Goal: Task Accomplishment & Management: Use online tool/utility

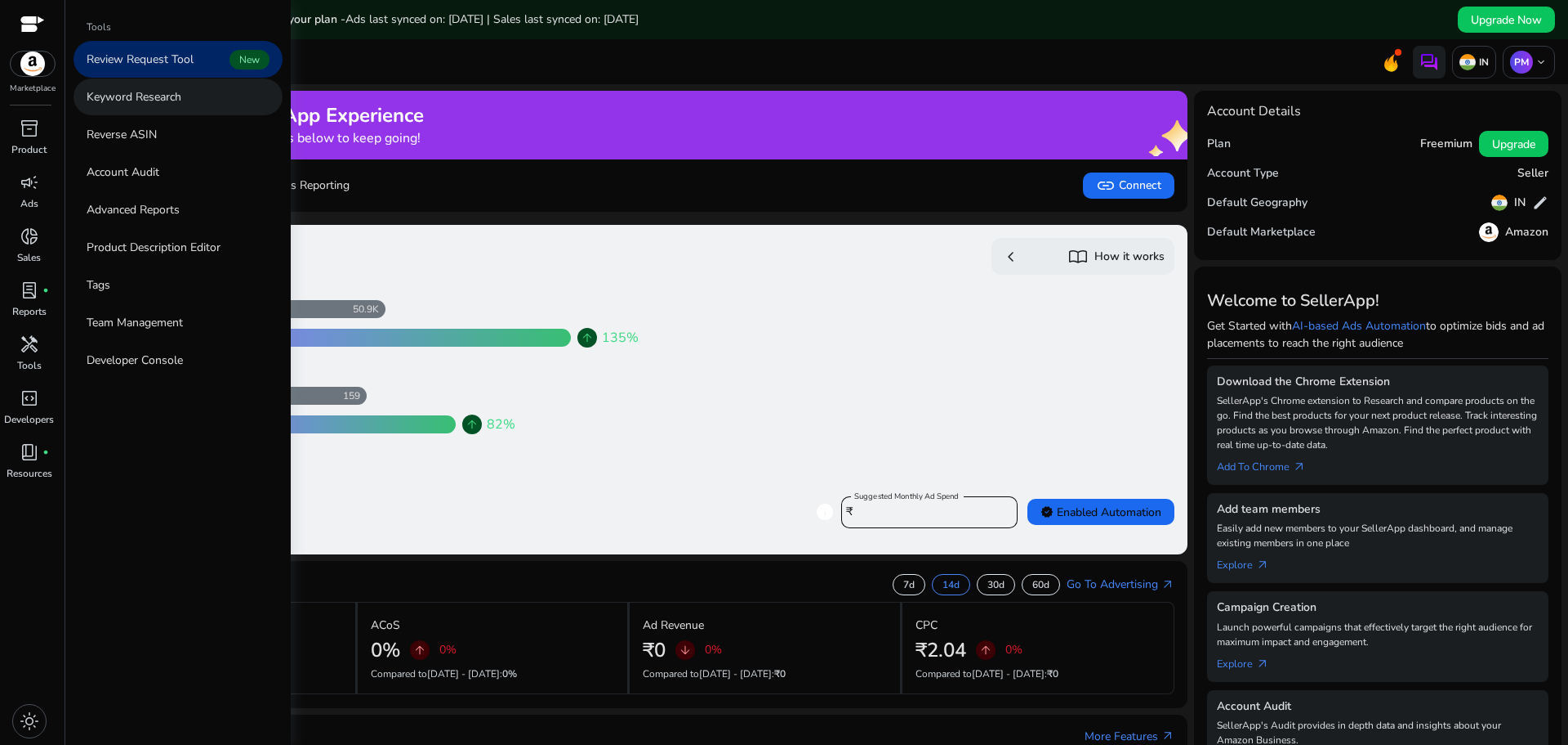
click at [177, 104] on p "Keyword Research" at bounding box center [134, 97] width 95 height 17
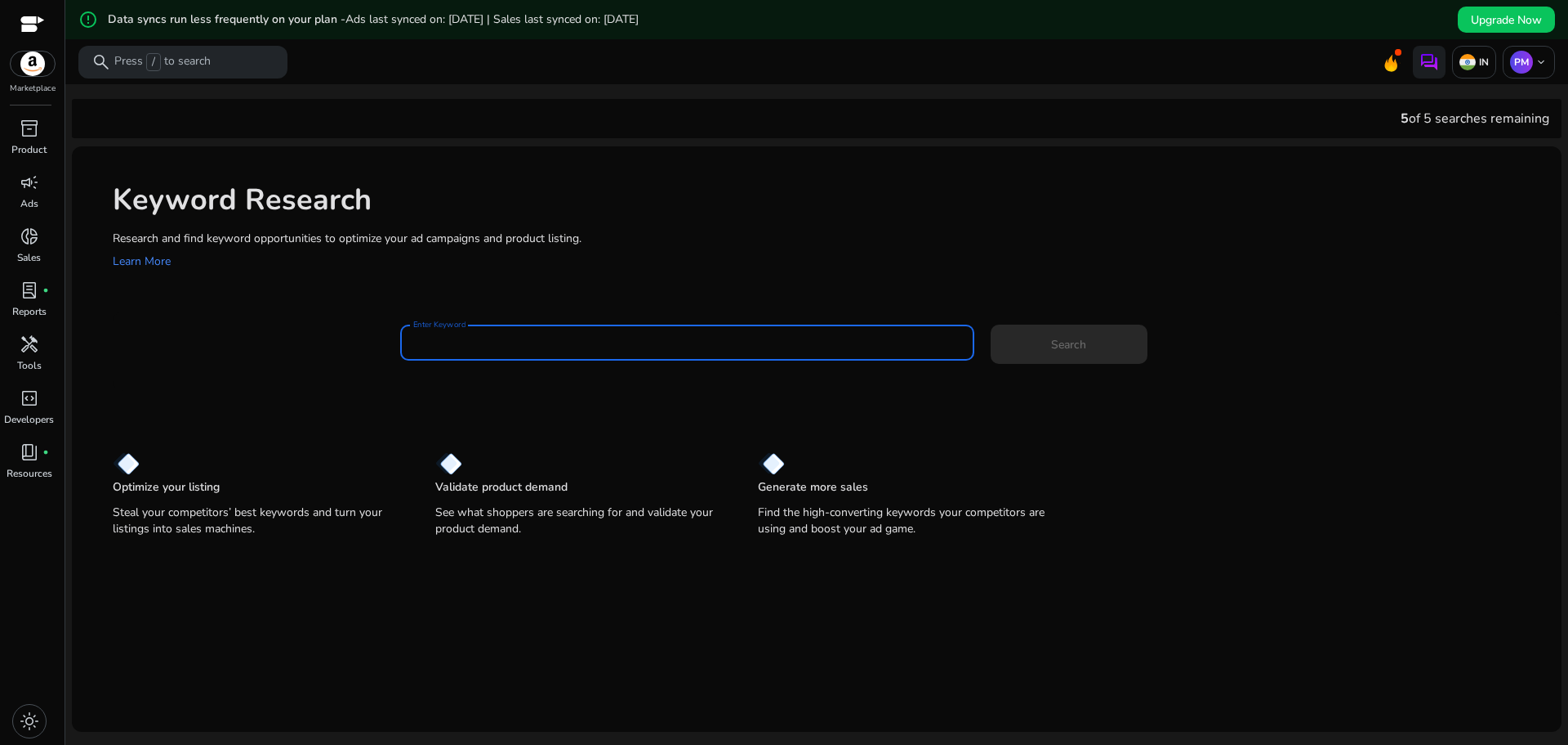
click at [518, 350] on input "Enter Keyword" at bounding box center [687, 342] width 548 height 18
type input "**********"
click at [1076, 333] on span at bounding box center [1069, 344] width 157 height 39
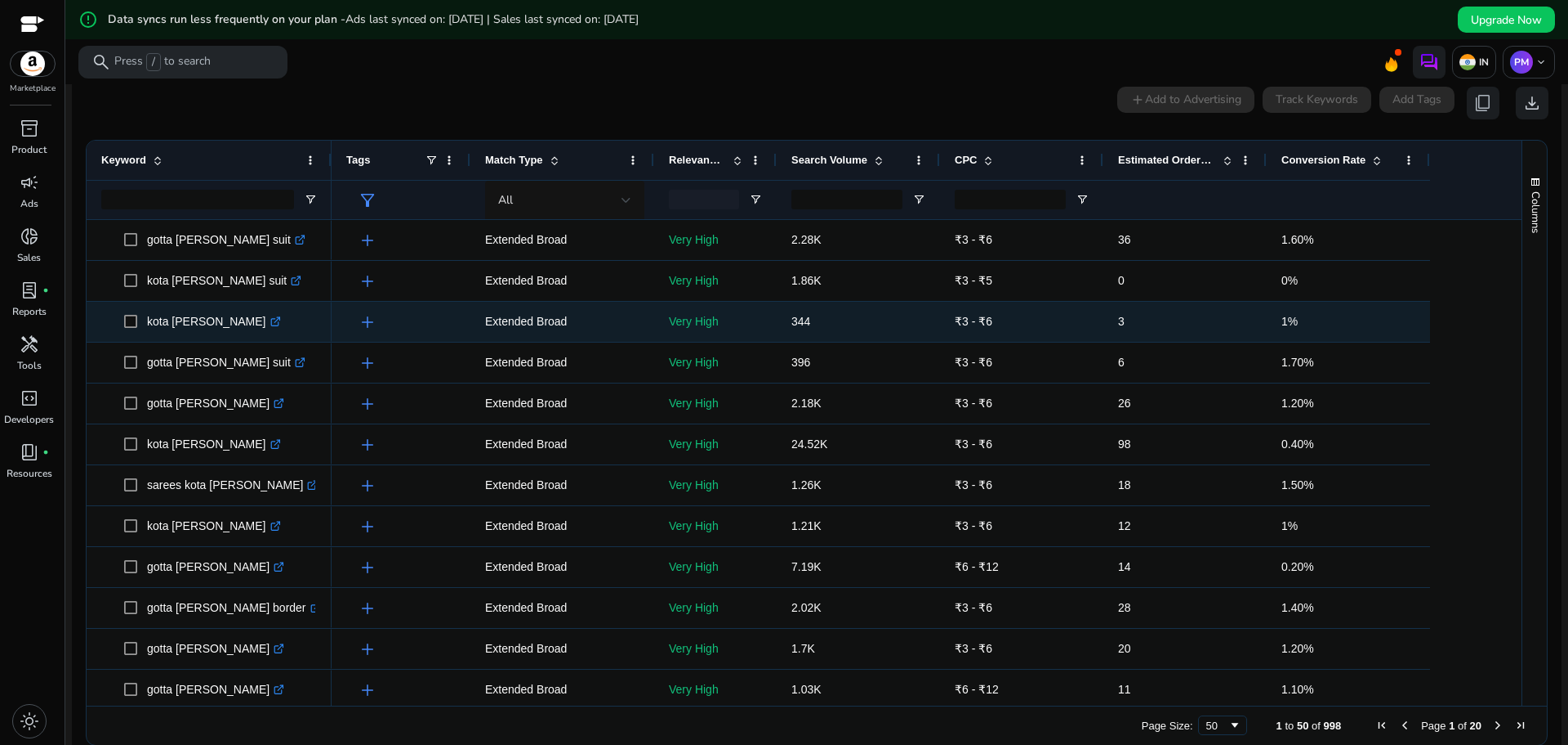
scroll to position [233, 0]
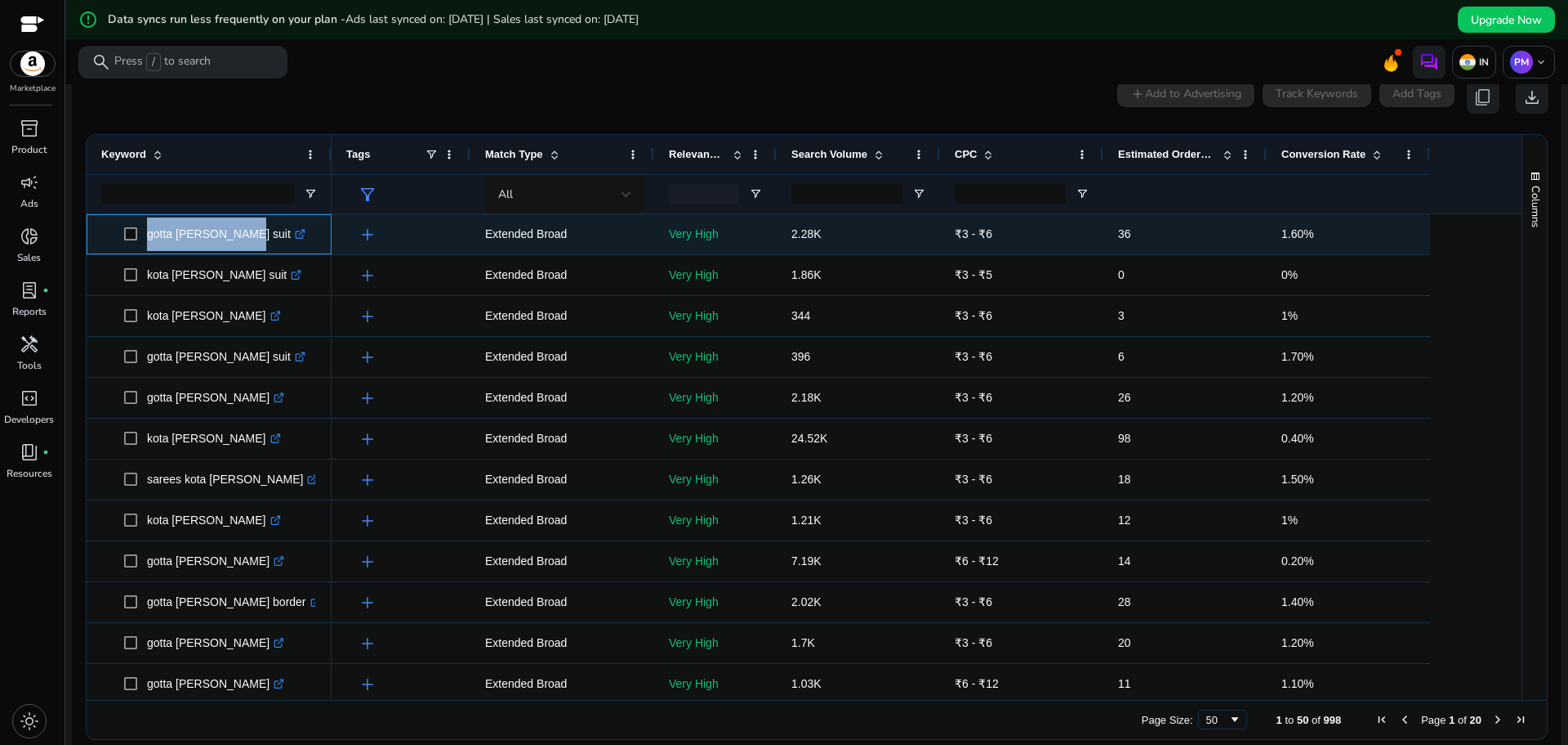
drag, startPoint x: 224, startPoint y: 241, endPoint x: 145, endPoint y: 237, distance: 79.1
click at [145, 237] on span "gotta [PERSON_NAME] suit .st0{fill:#2c8af8}" at bounding box center [220, 233] width 193 height 33
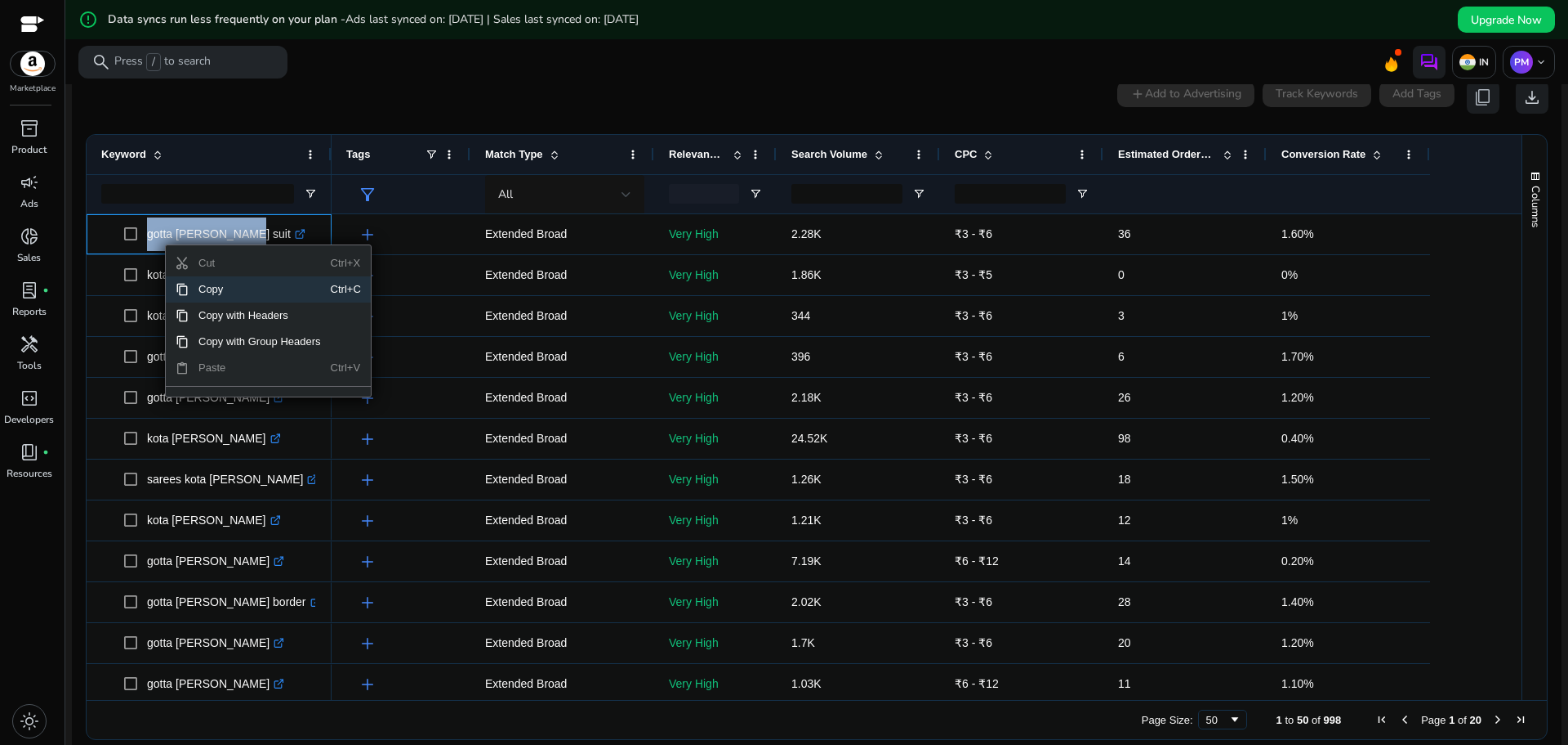
click at [208, 294] on span "Copy" at bounding box center [260, 289] width 142 height 26
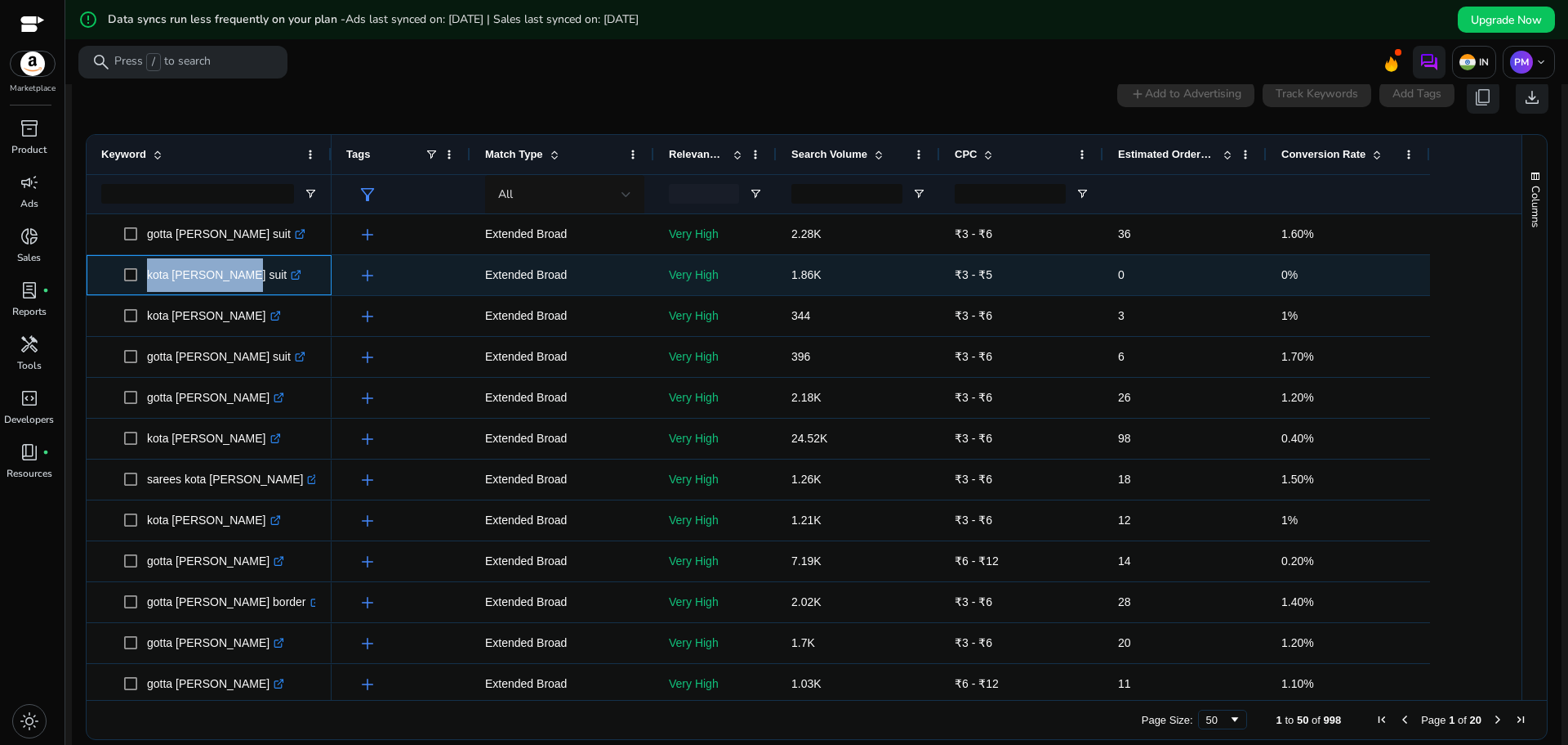
drag, startPoint x: 221, startPoint y: 283, endPoint x: 144, endPoint y: 283, distance: 77.0
click at [144, 283] on span "kota [PERSON_NAME] suit .st0{fill:#2c8af8}" at bounding box center [220, 274] width 193 height 33
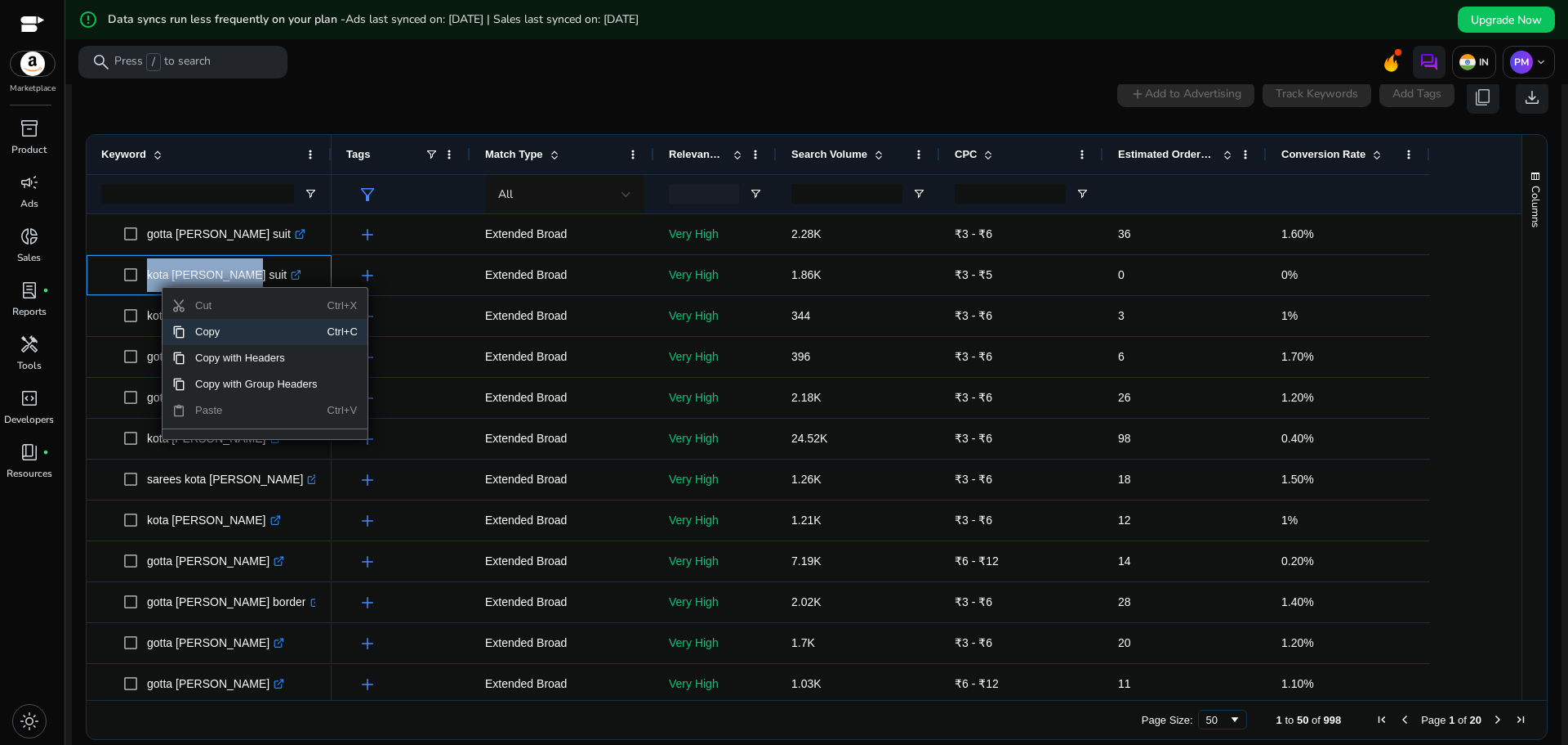
click at [205, 330] on span "Copy" at bounding box center [257, 332] width 142 height 26
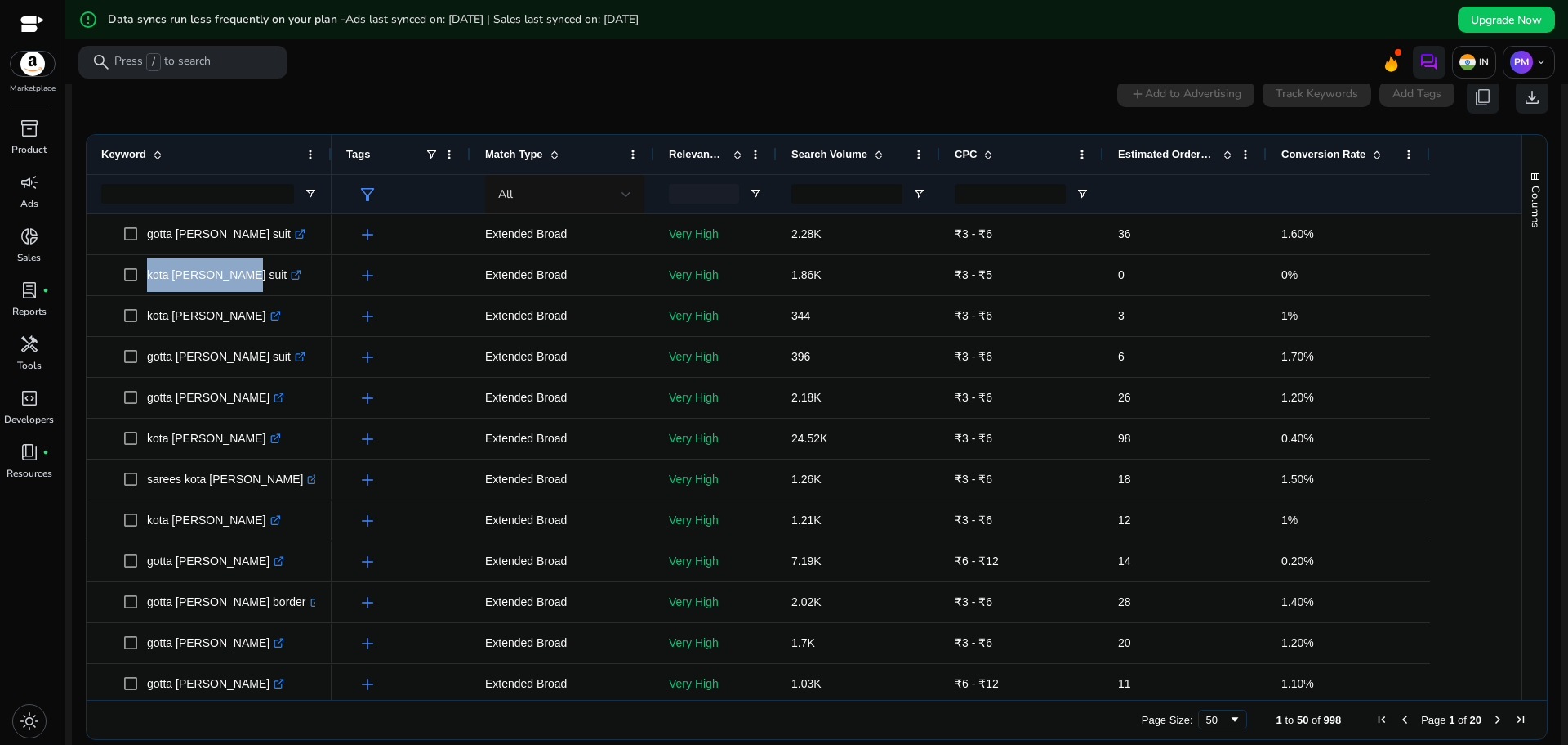
click at [878, 153] on span at bounding box center [879, 154] width 13 height 13
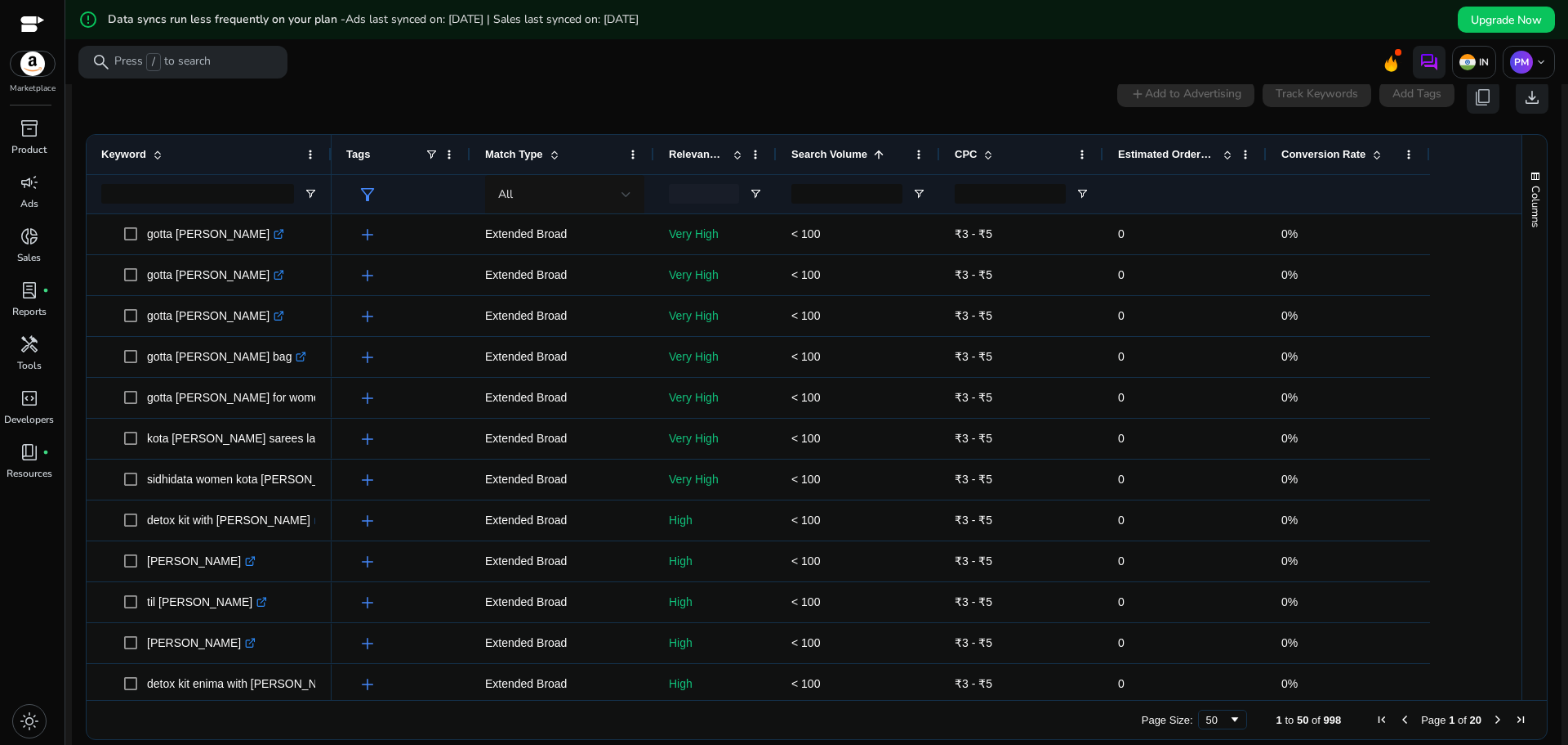
click at [878, 153] on span at bounding box center [879, 154] width 13 height 13
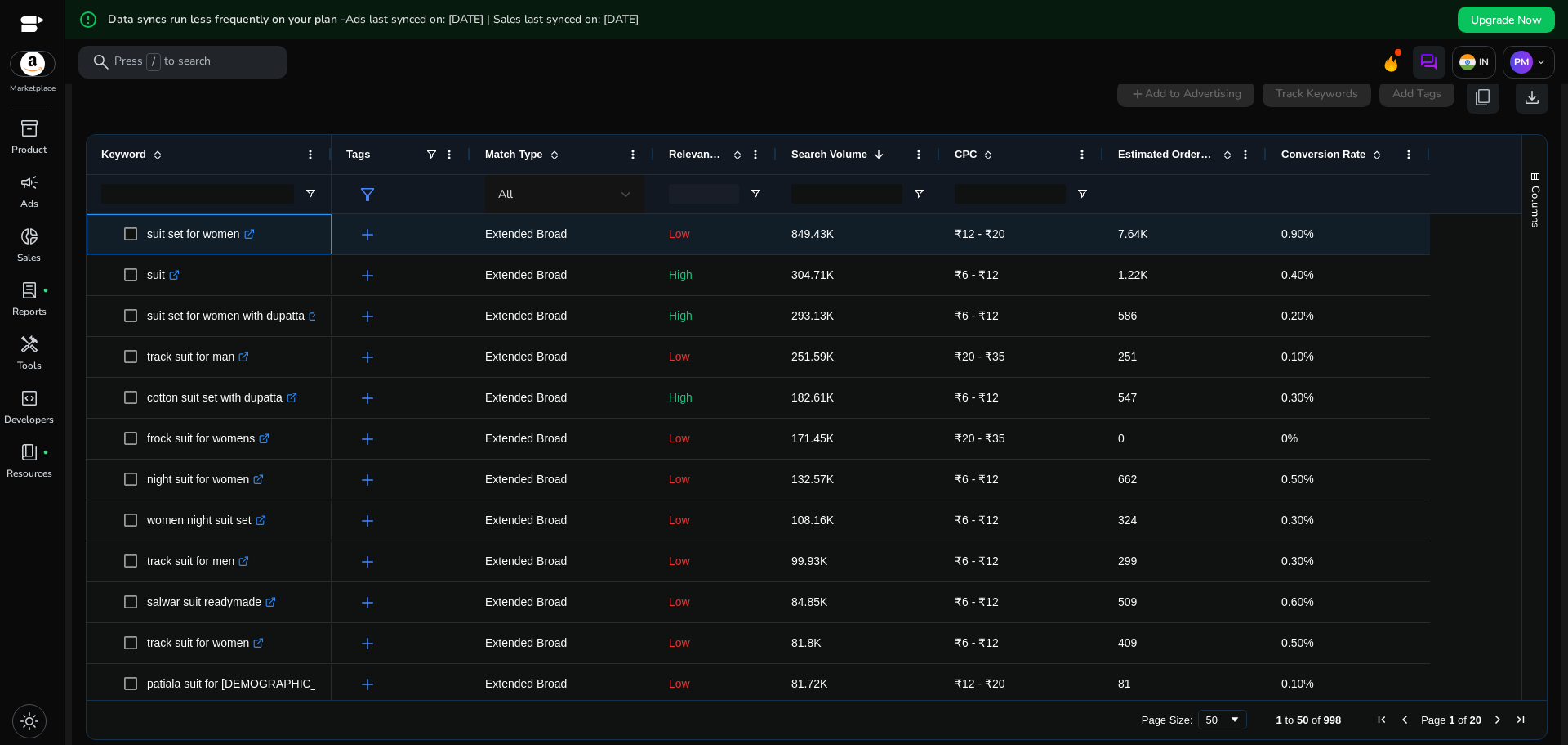
drag, startPoint x: 241, startPoint y: 239, endPoint x: 147, endPoint y: 245, distance: 94.2
click at [147, 245] on p "suit set for women .st0{fill:#2c8af8}" at bounding box center [200, 233] width 108 height 33
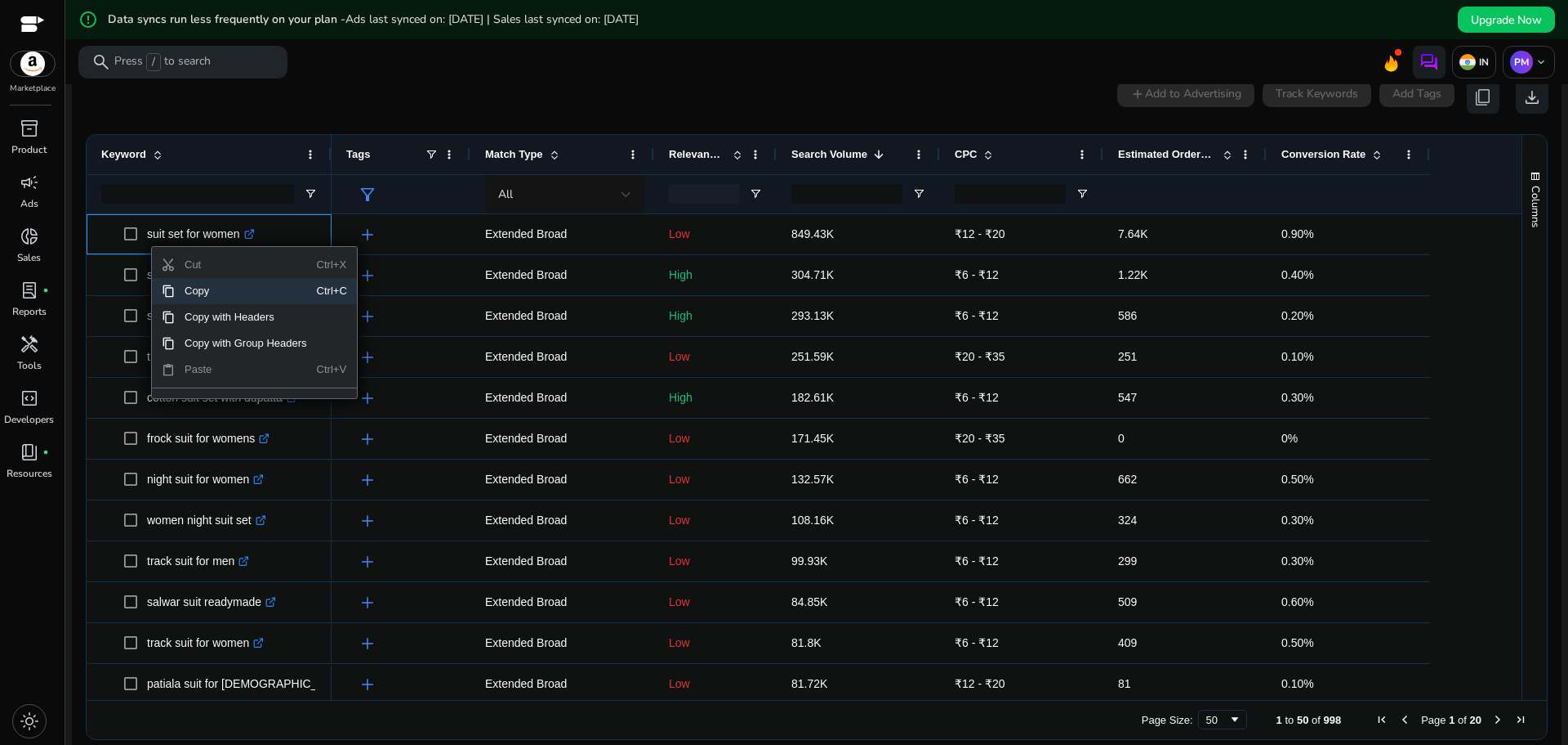
click at [187, 289] on span "Copy" at bounding box center [246, 291] width 142 height 26
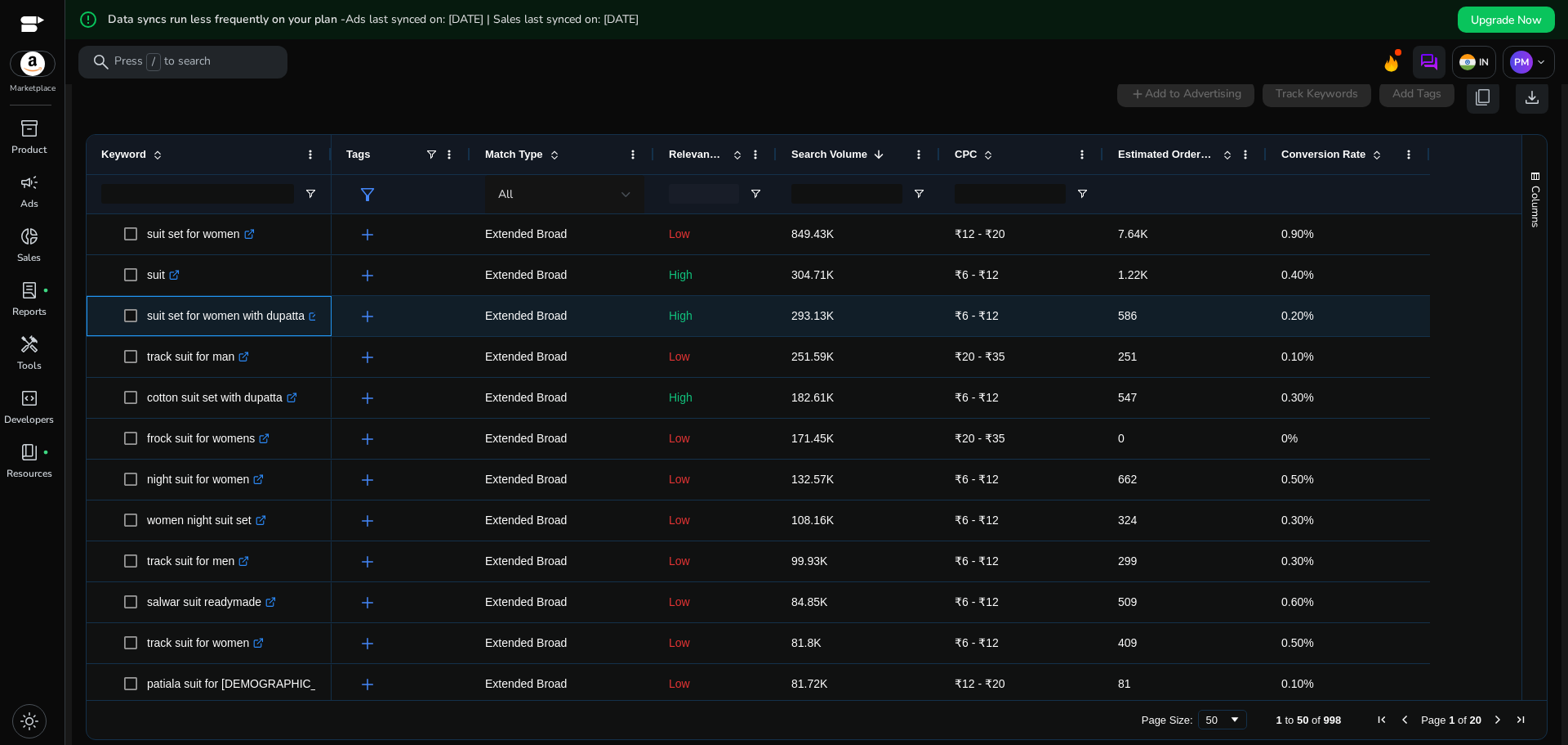
drag, startPoint x: 307, startPoint y: 323, endPoint x: 144, endPoint y: 322, distance: 163.0
click at [144, 322] on span "suit set for women with dupatta .st0{fill:#2c8af8}" at bounding box center [220, 316] width 193 height 33
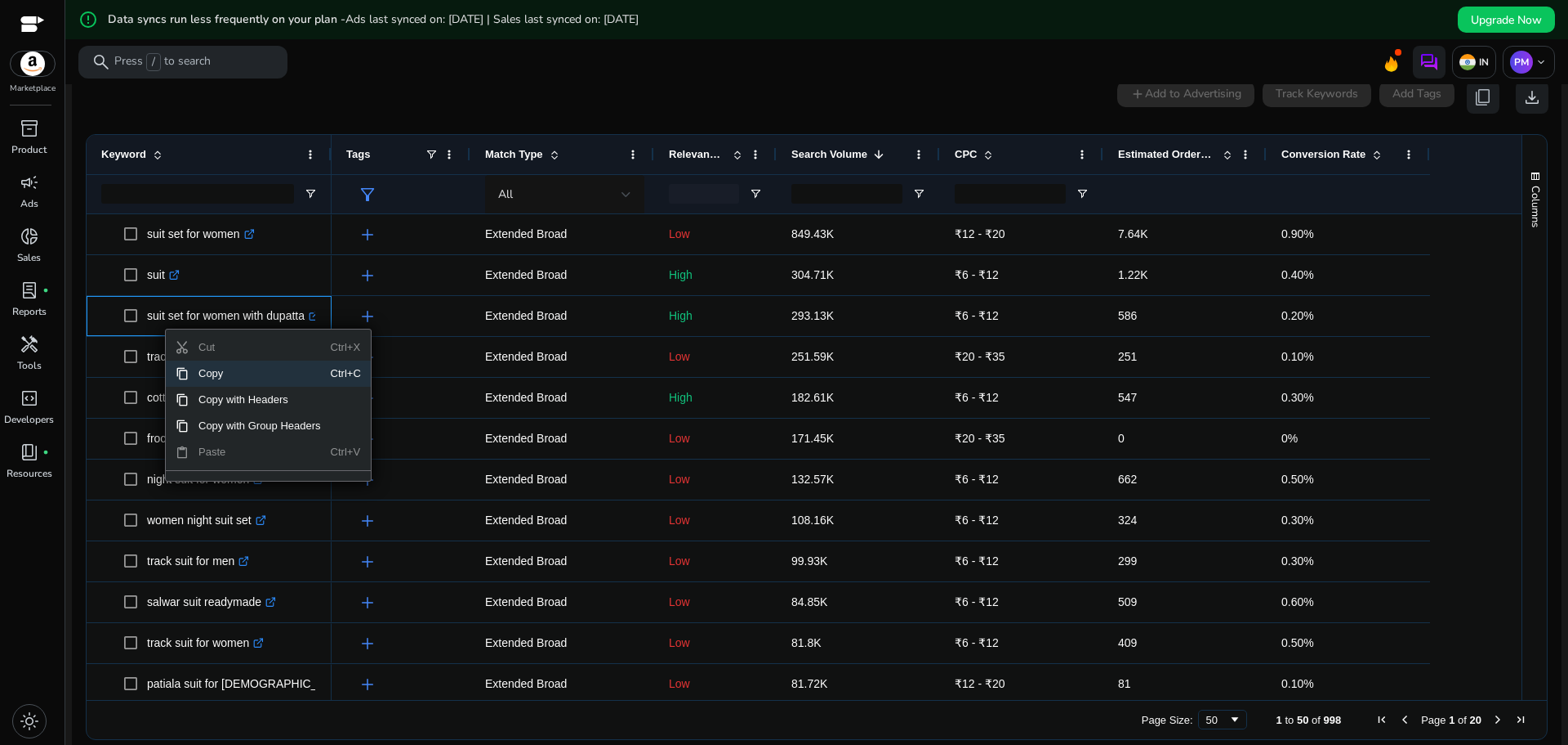
click at [225, 372] on span "Copy" at bounding box center [260, 373] width 142 height 26
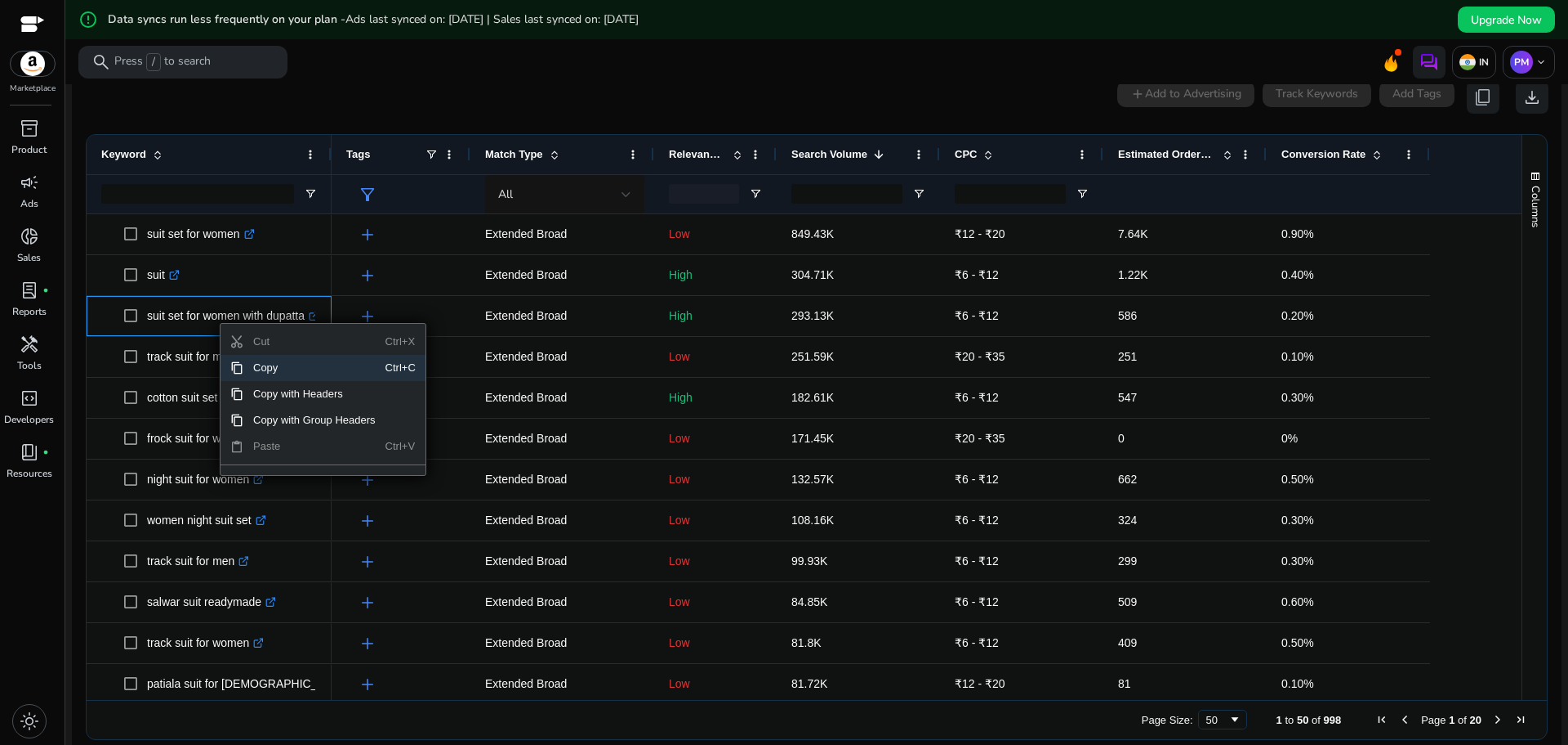
click at [271, 368] on span "Copy" at bounding box center [315, 367] width 142 height 26
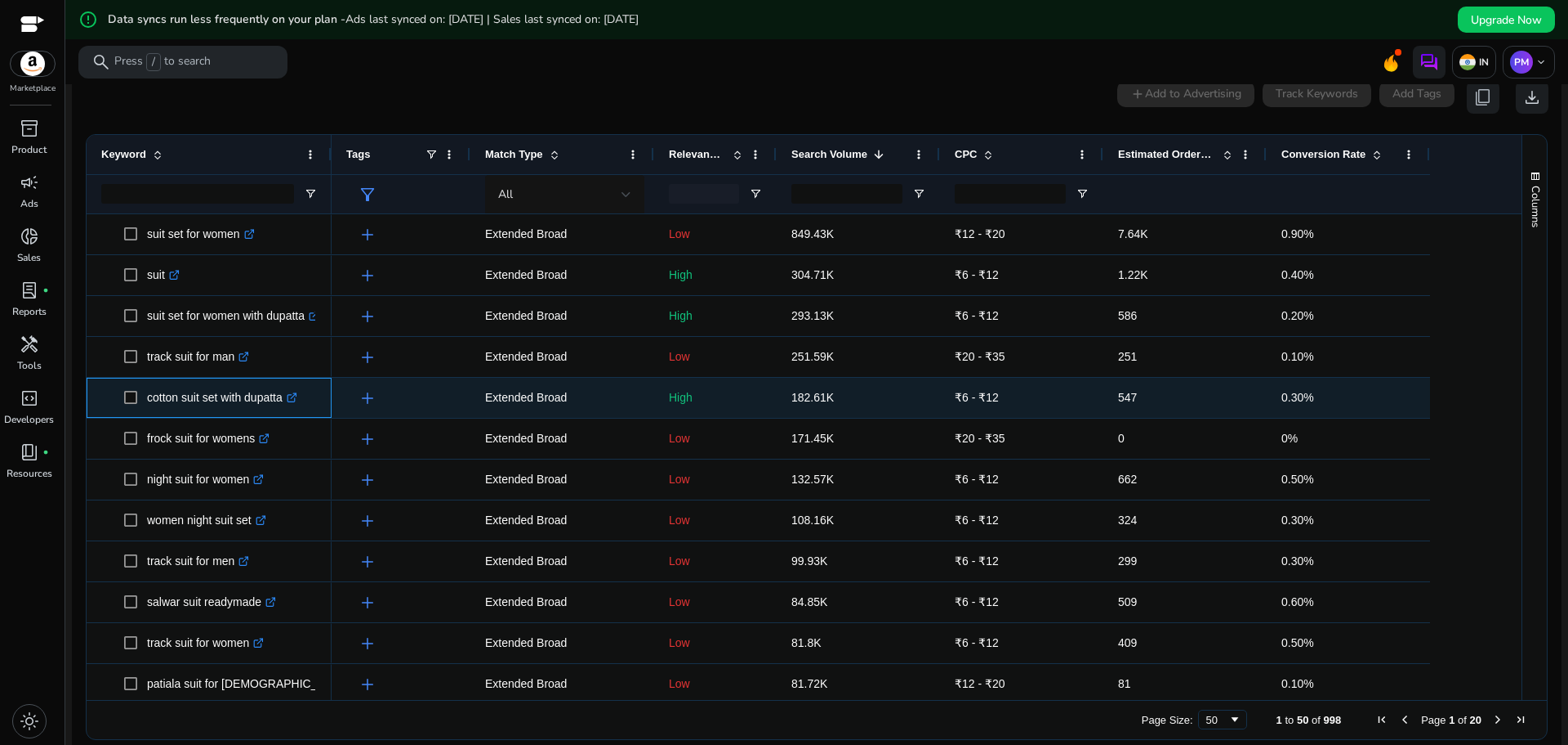
drag, startPoint x: 142, startPoint y: 404, endPoint x: 293, endPoint y: 408, distance: 151.1
click at [293, 408] on span "cotton suit set with dupatta .st0{fill:#2c8af8}" at bounding box center [220, 397] width 193 height 33
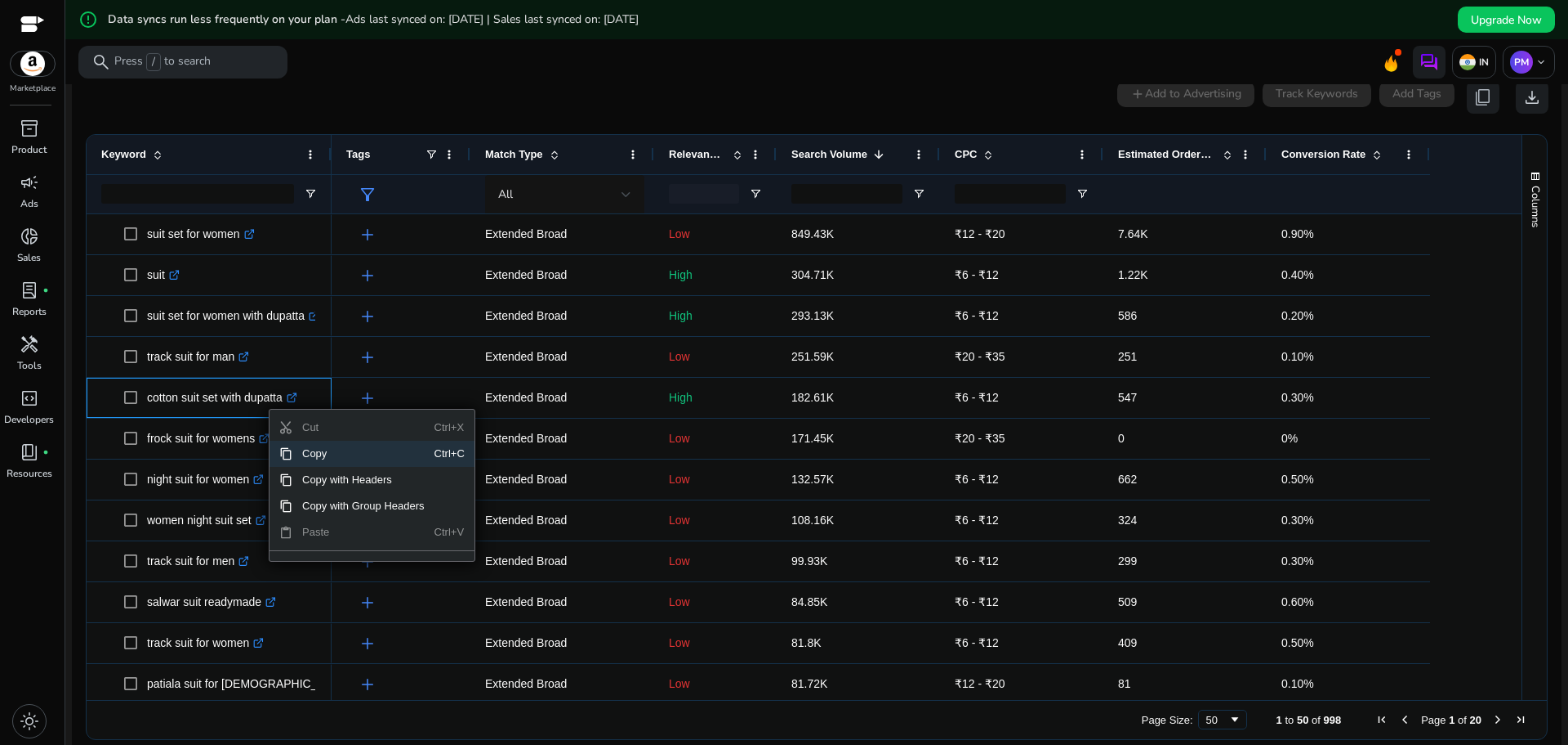
click at [318, 452] on span "Copy" at bounding box center [364, 453] width 142 height 26
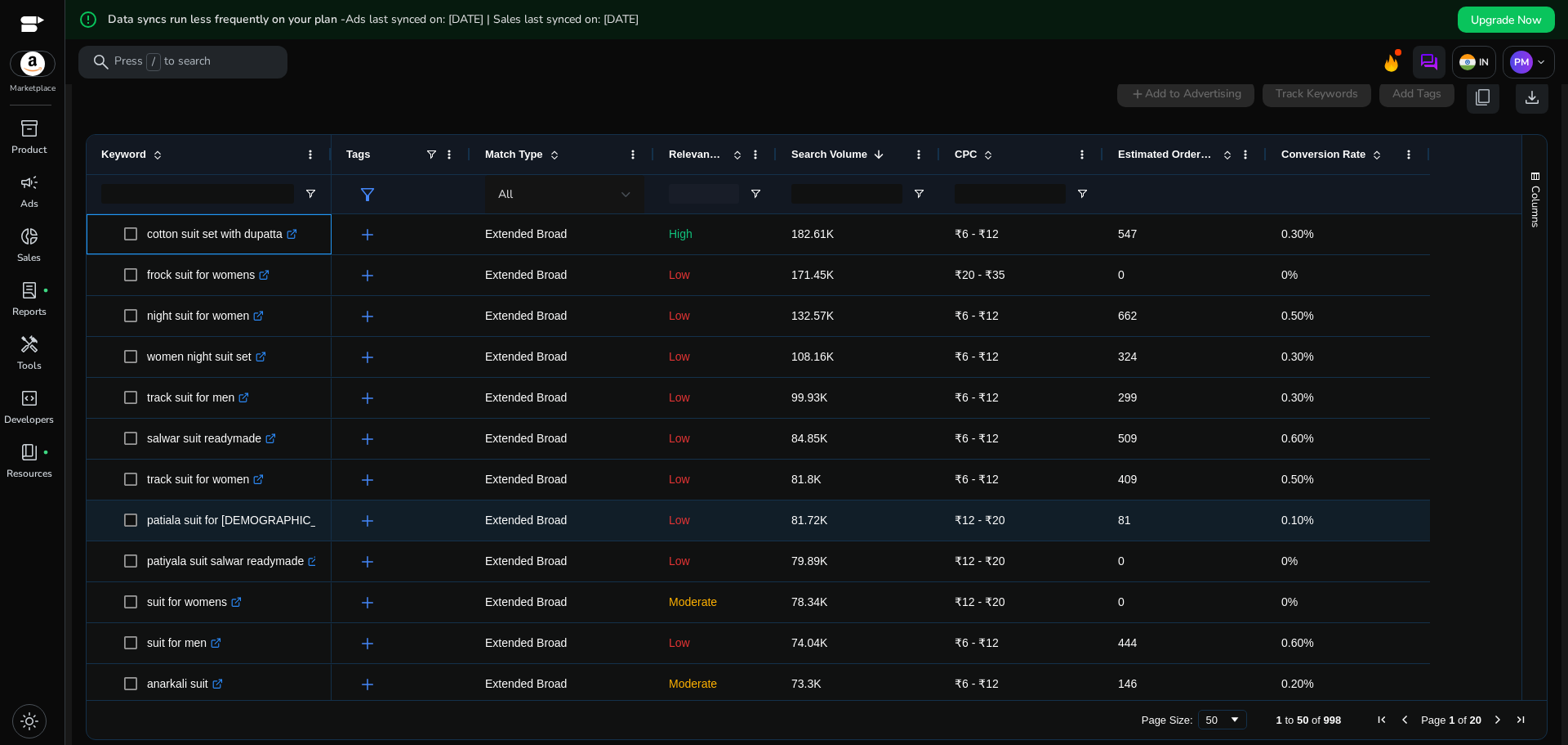
scroll to position [245, 0]
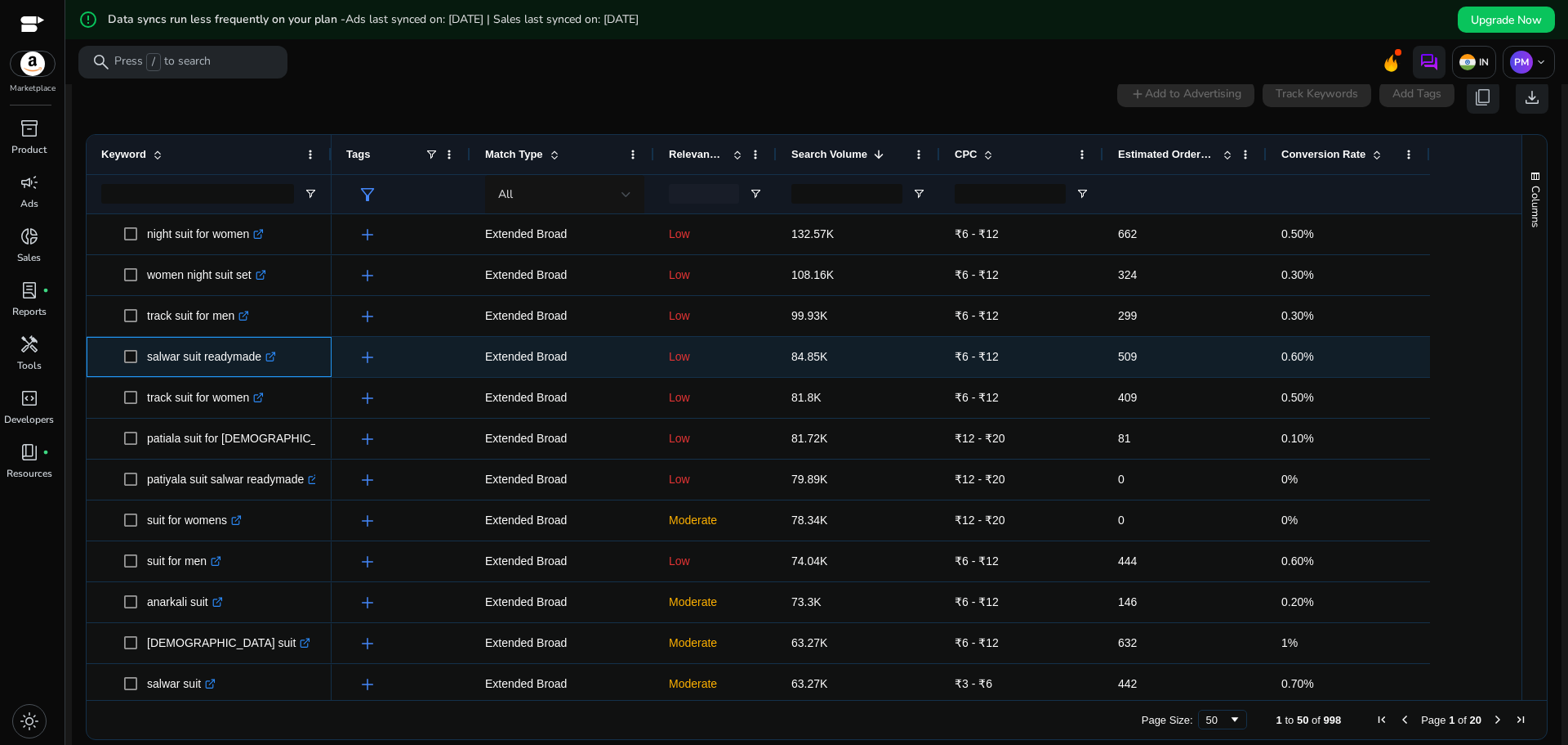
drag, startPoint x: 142, startPoint y: 367, endPoint x: 259, endPoint y: 367, distance: 117.0
click at [259, 367] on span "salwar suit readymade .st0{fill:#2c8af8}" at bounding box center [220, 356] width 193 height 33
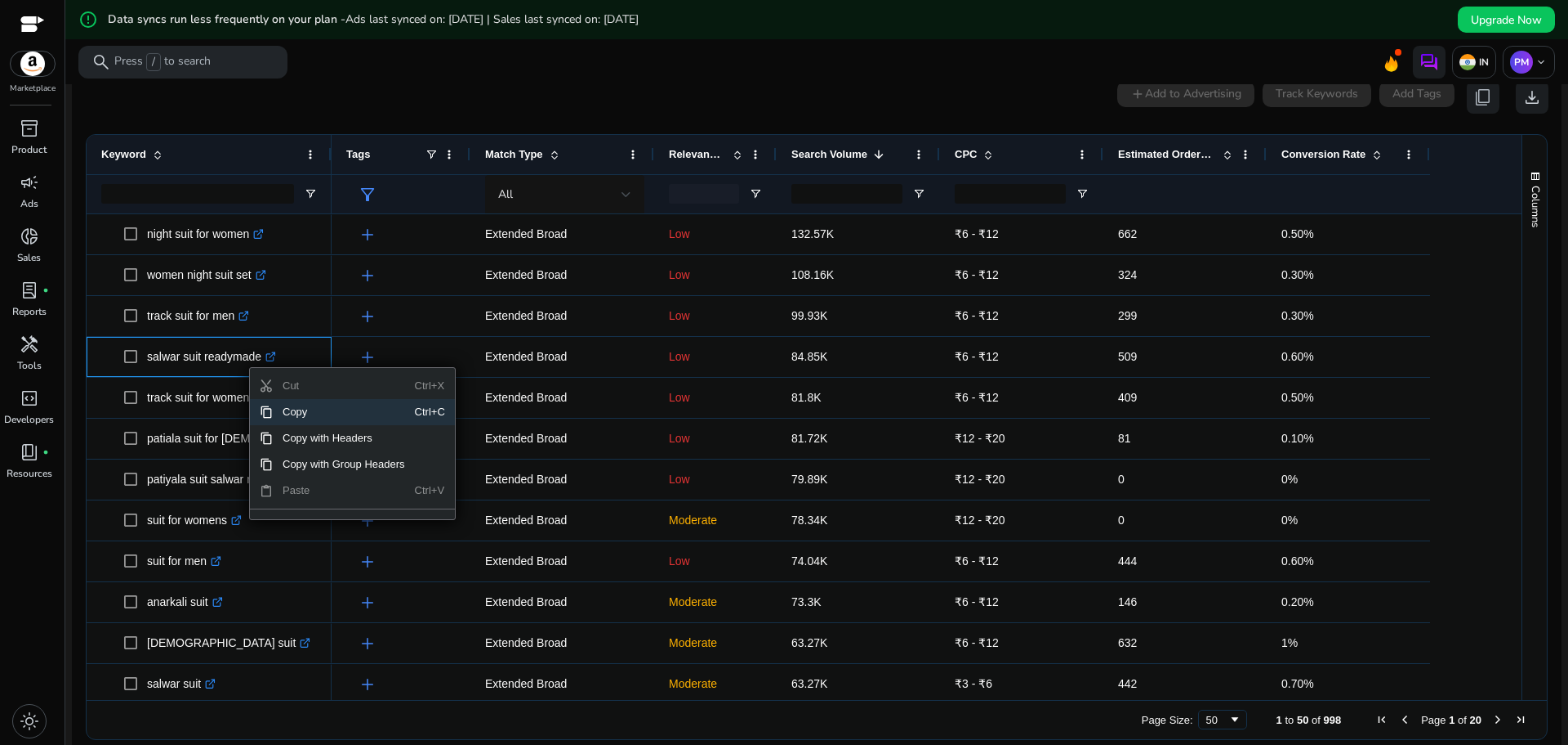
click at [289, 413] on span "Copy" at bounding box center [344, 412] width 142 height 26
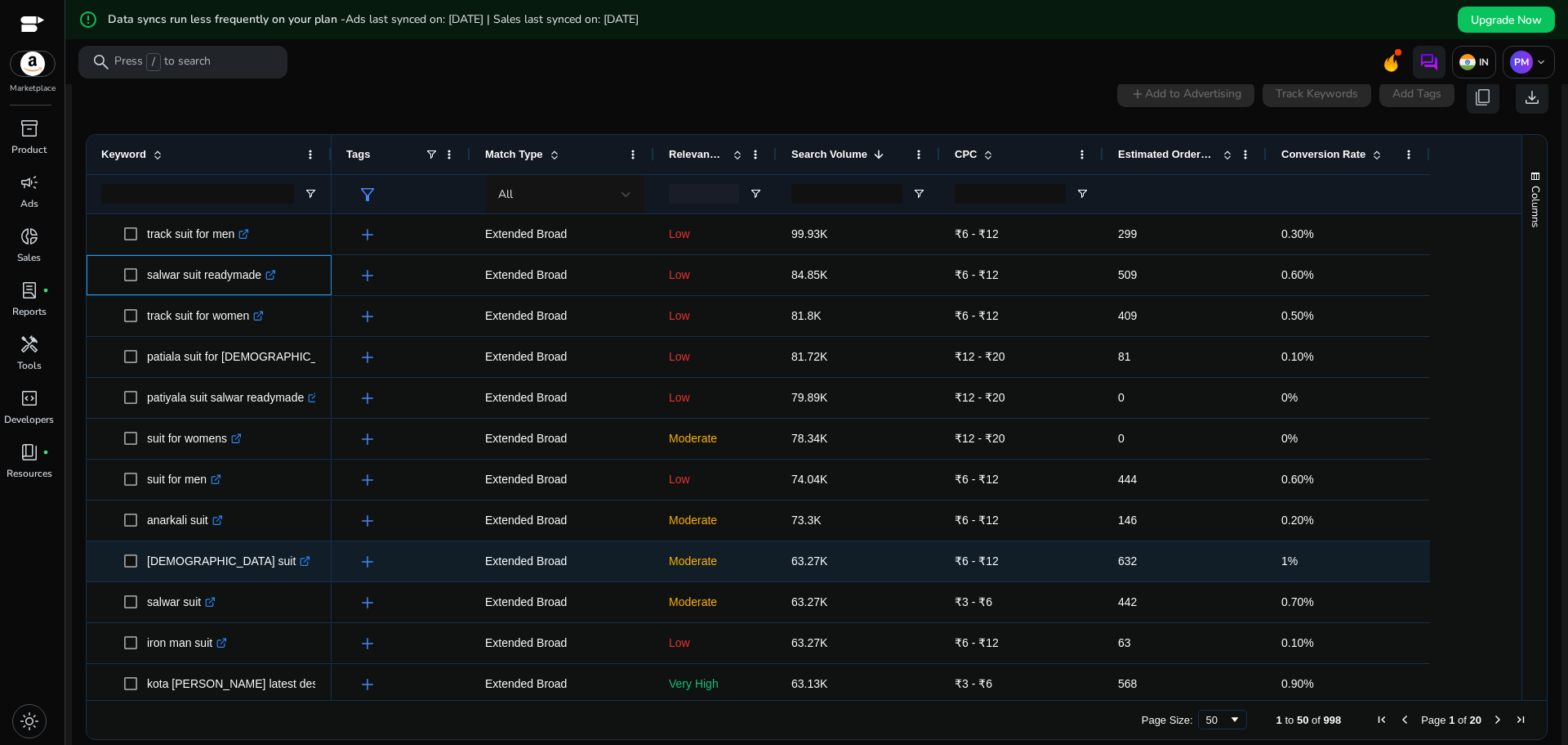
scroll to position [409, 0]
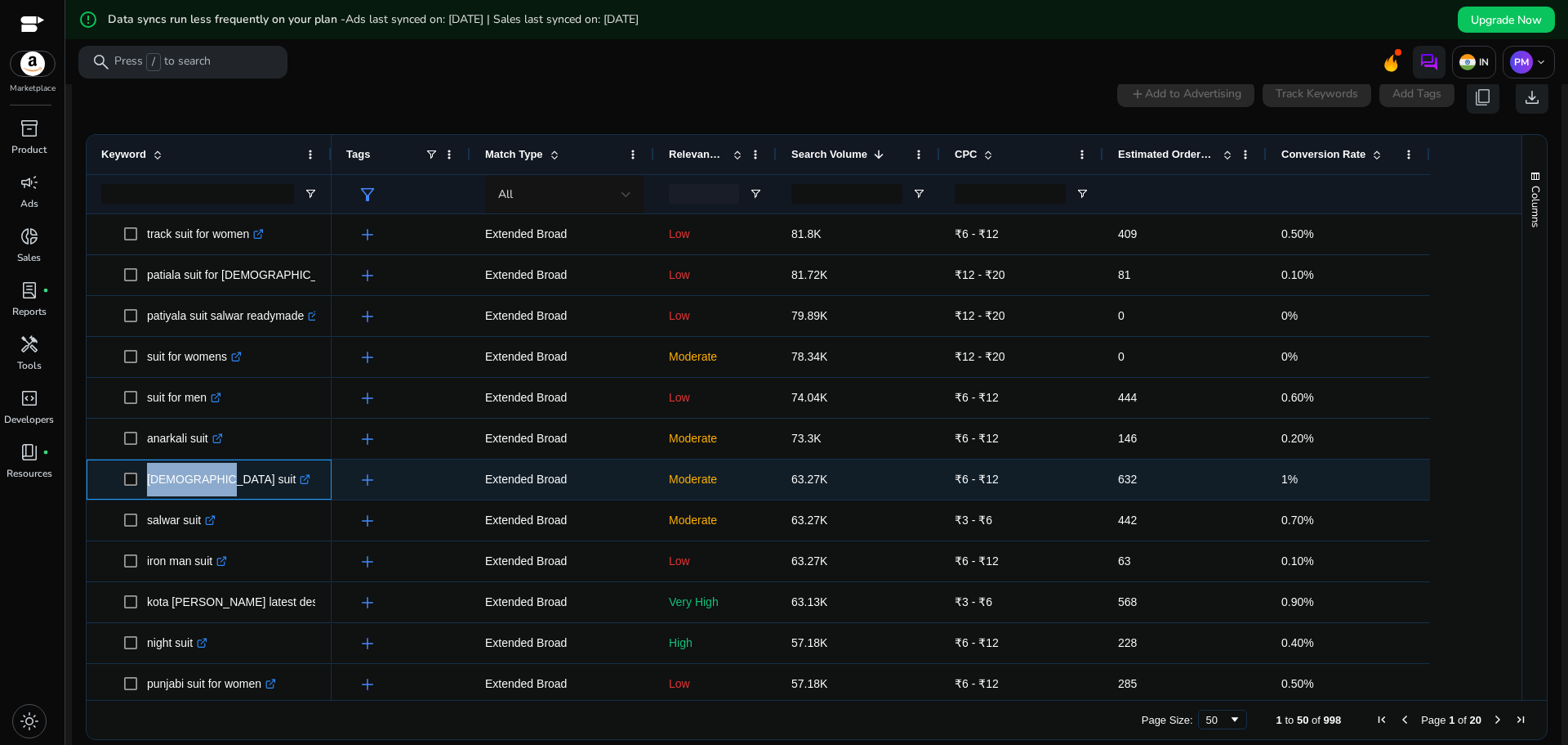
drag, startPoint x: 141, startPoint y: 485, endPoint x: 198, endPoint y: 487, distance: 57.0
click at [198, 485] on span "[DEMOGRAPHIC_DATA] suit .st0{fill:#2c8af8}" at bounding box center [220, 479] width 193 height 33
copy span "[DEMOGRAPHIC_DATA] suit"
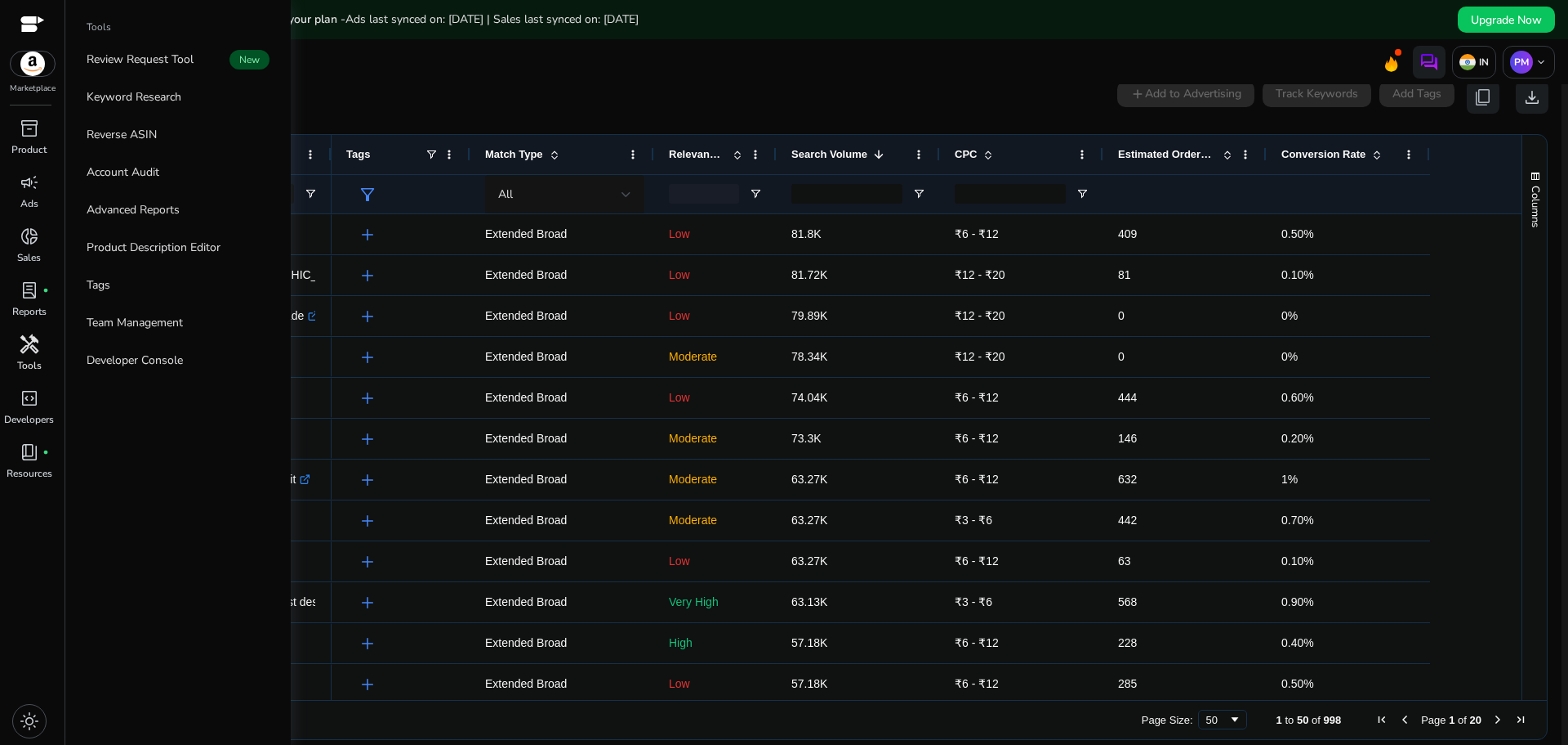
click at [30, 361] on p "Tools" at bounding box center [29, 365] width 25 height 14
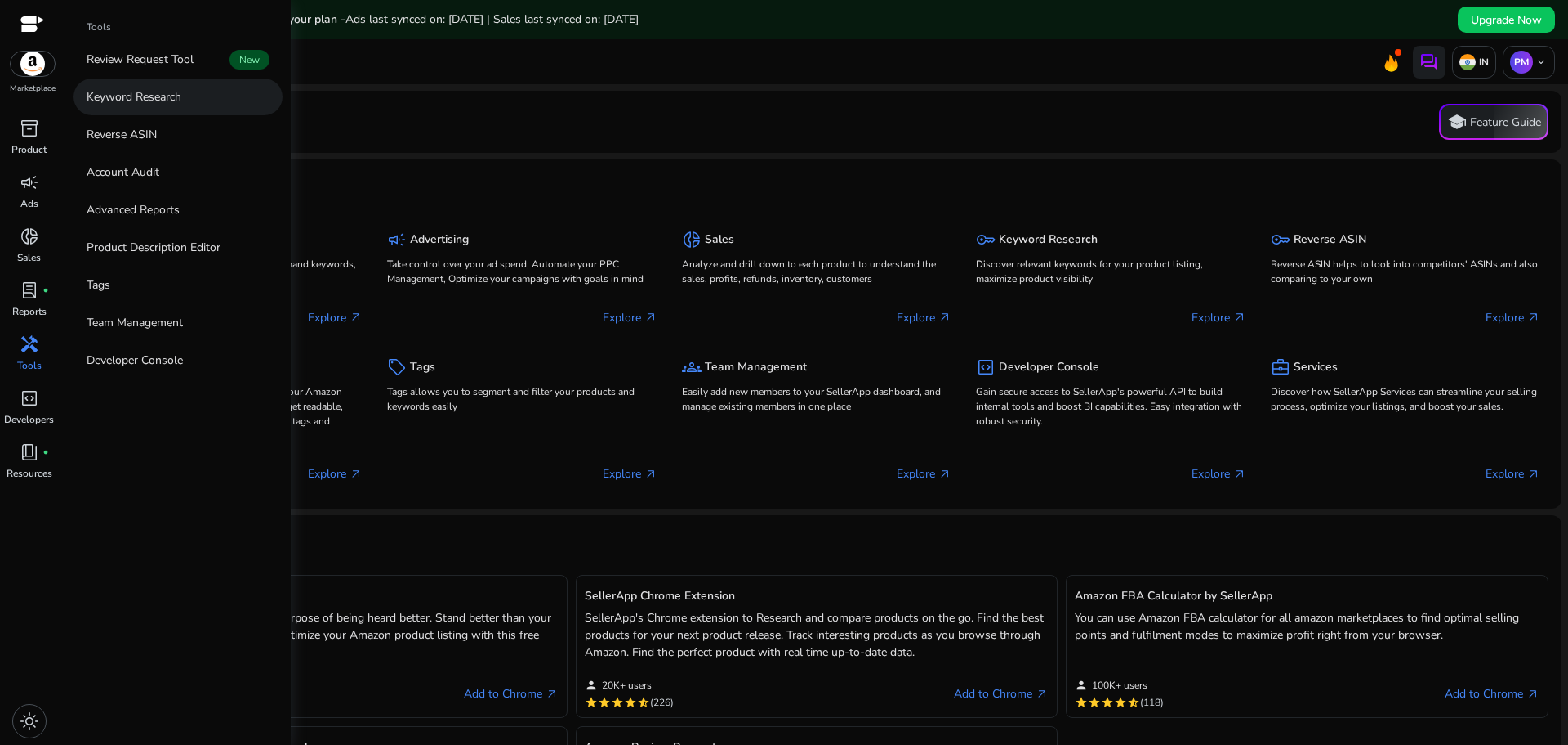
click at [141, 100] on p "Keyword Research" at bounding box center [134, 97] width 95 height 17
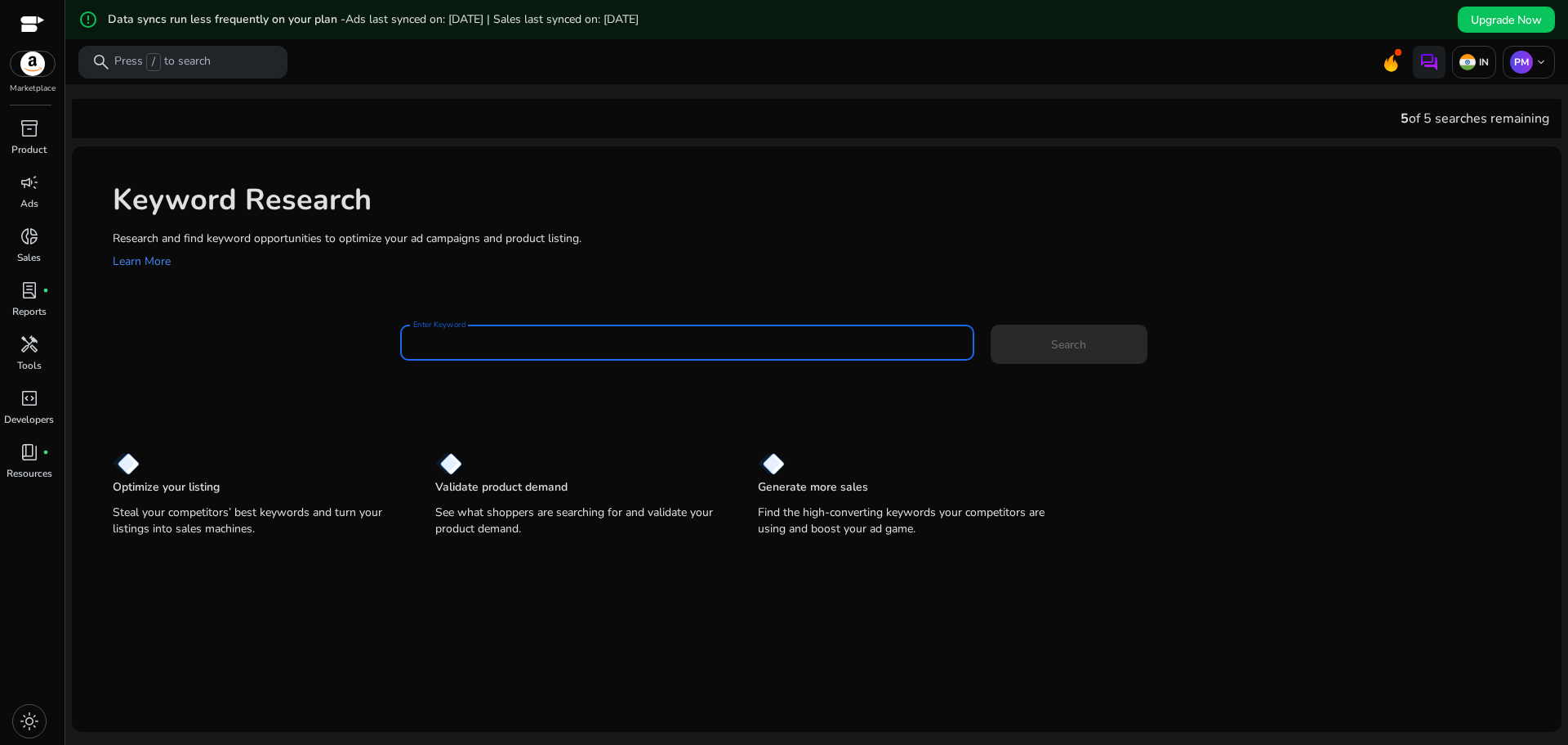
click at [441, 344] on input "Enter Keyword" at bounding box center [687, 342] width 548 height 18
paste input "**********"
type input "**********"
click at [1084, 345] on span at bounding box center [1069, 344] width 157 height 39
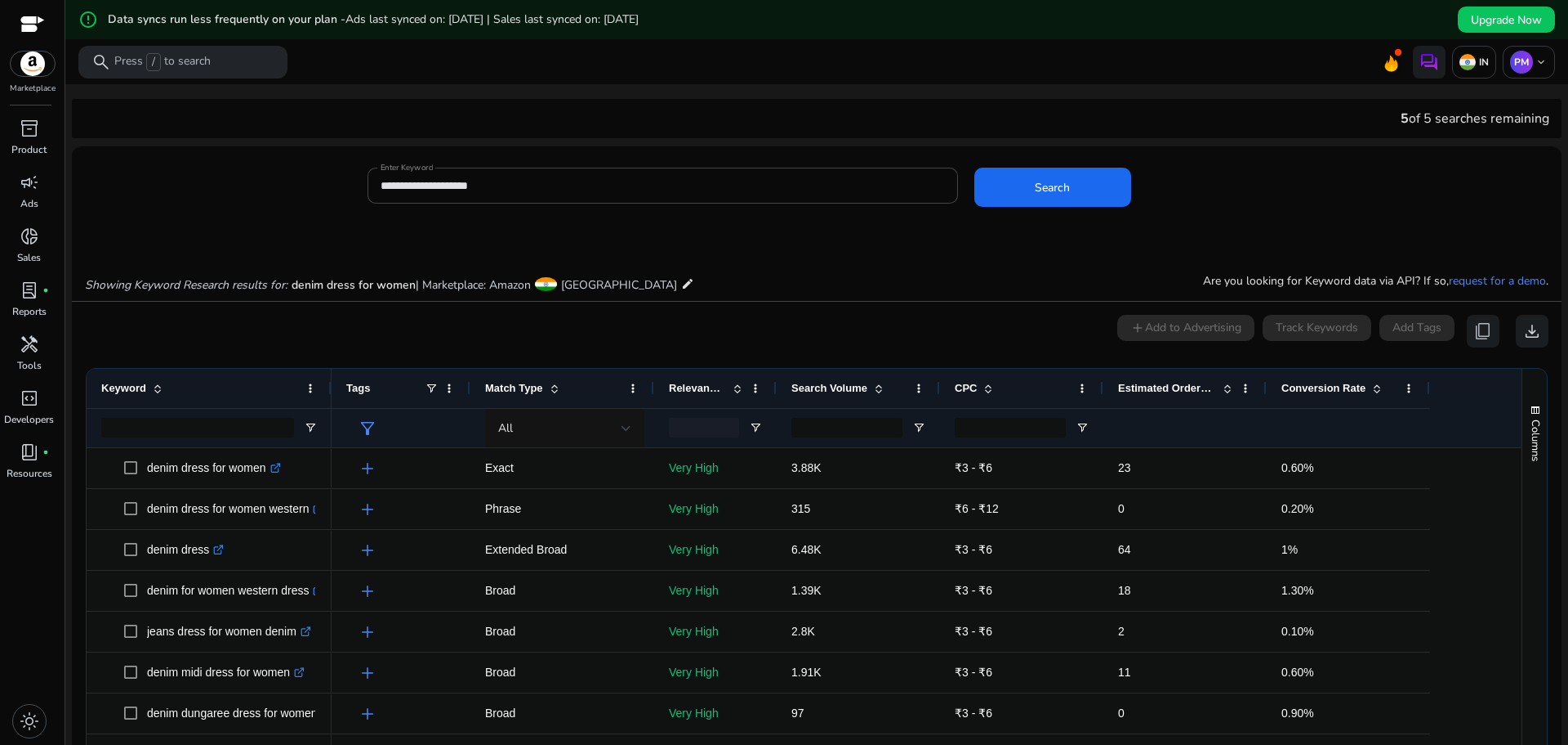
click at [857, 388] on span "Search Volume" at bounding box center [829, 388] width 76 height 12
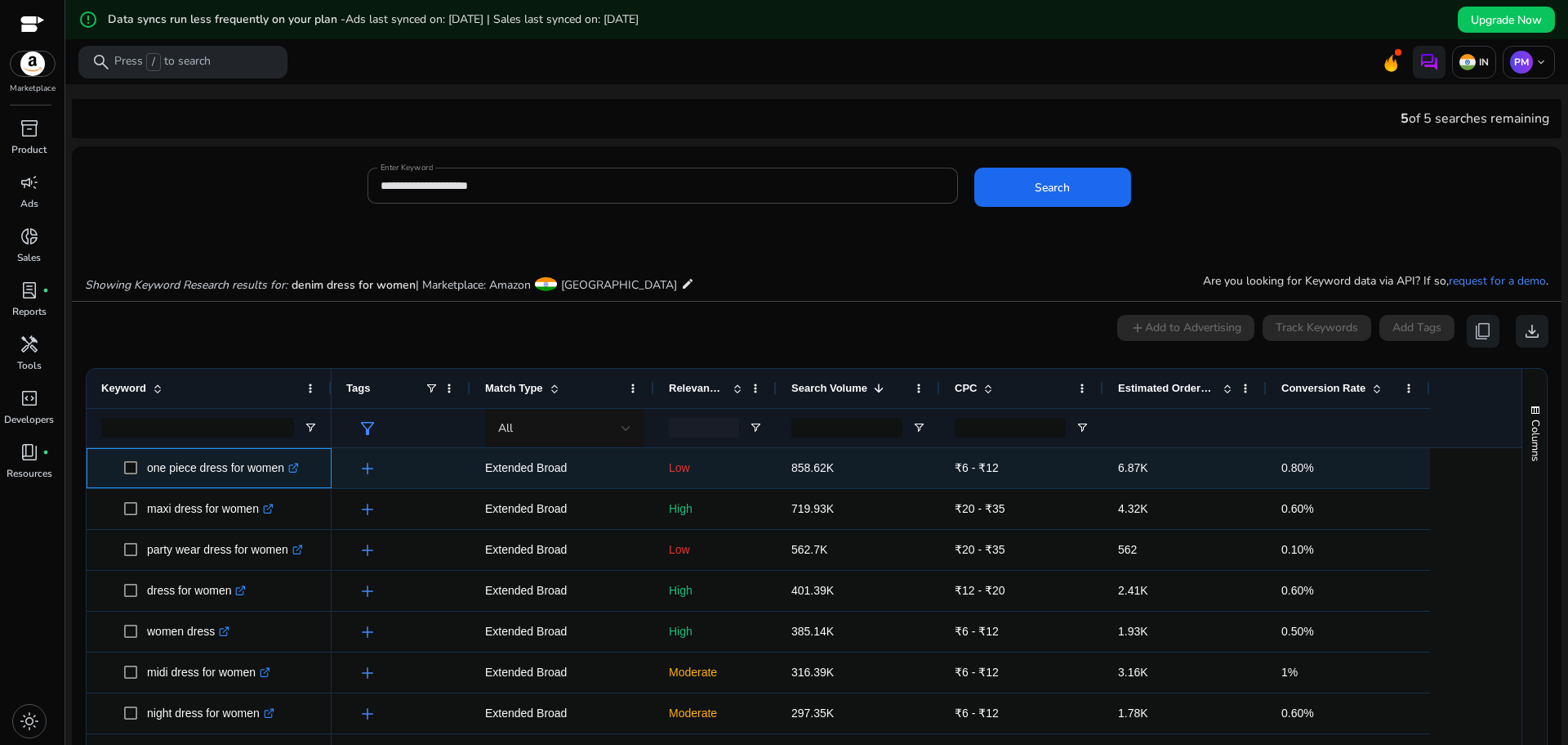
drag, startPoint x: 287, startPoint y: 477, endPoint x: 148, endPoint y: 474, distance: 139.0
click at [148, 474] on p "one piece dress for women .st0{fill:#2c8af8}" at bounding box center [222, 468] width 152 height 33
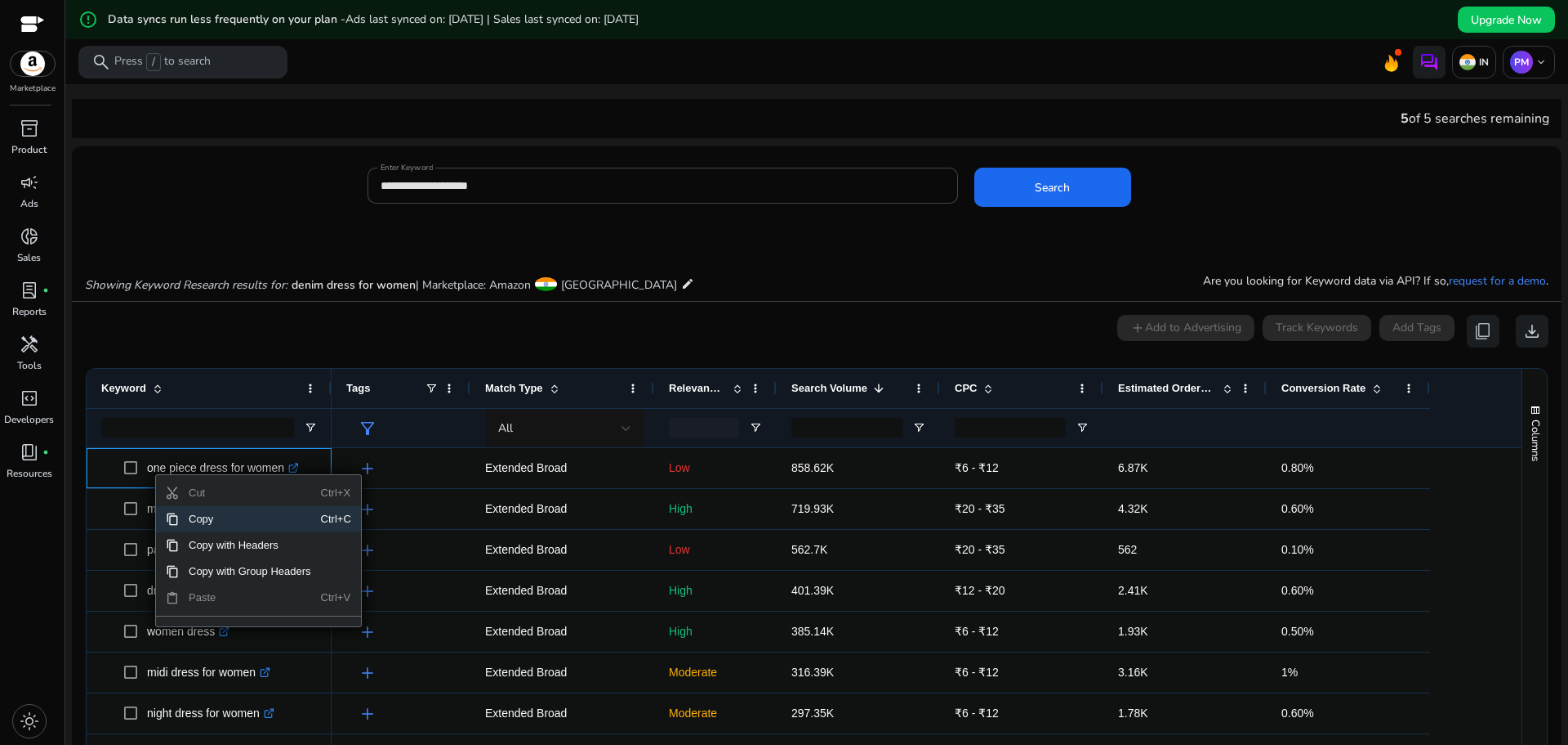
click at [200, 519] on span "Copy" at bounding box center [250, 518] width 142 height 26
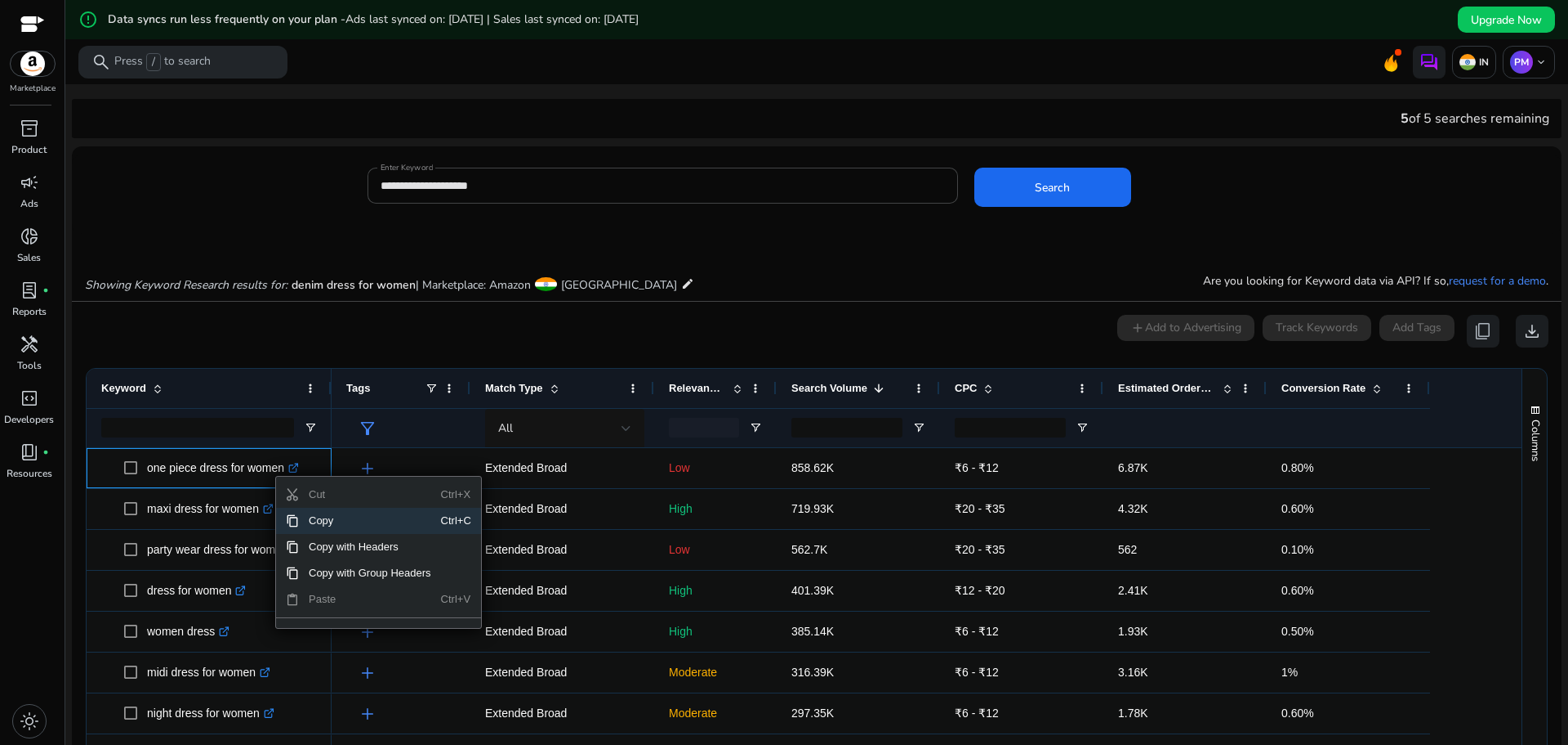
click at [315, 518] on span "Copy" at bounding box center [371, 520] width 142 height 26
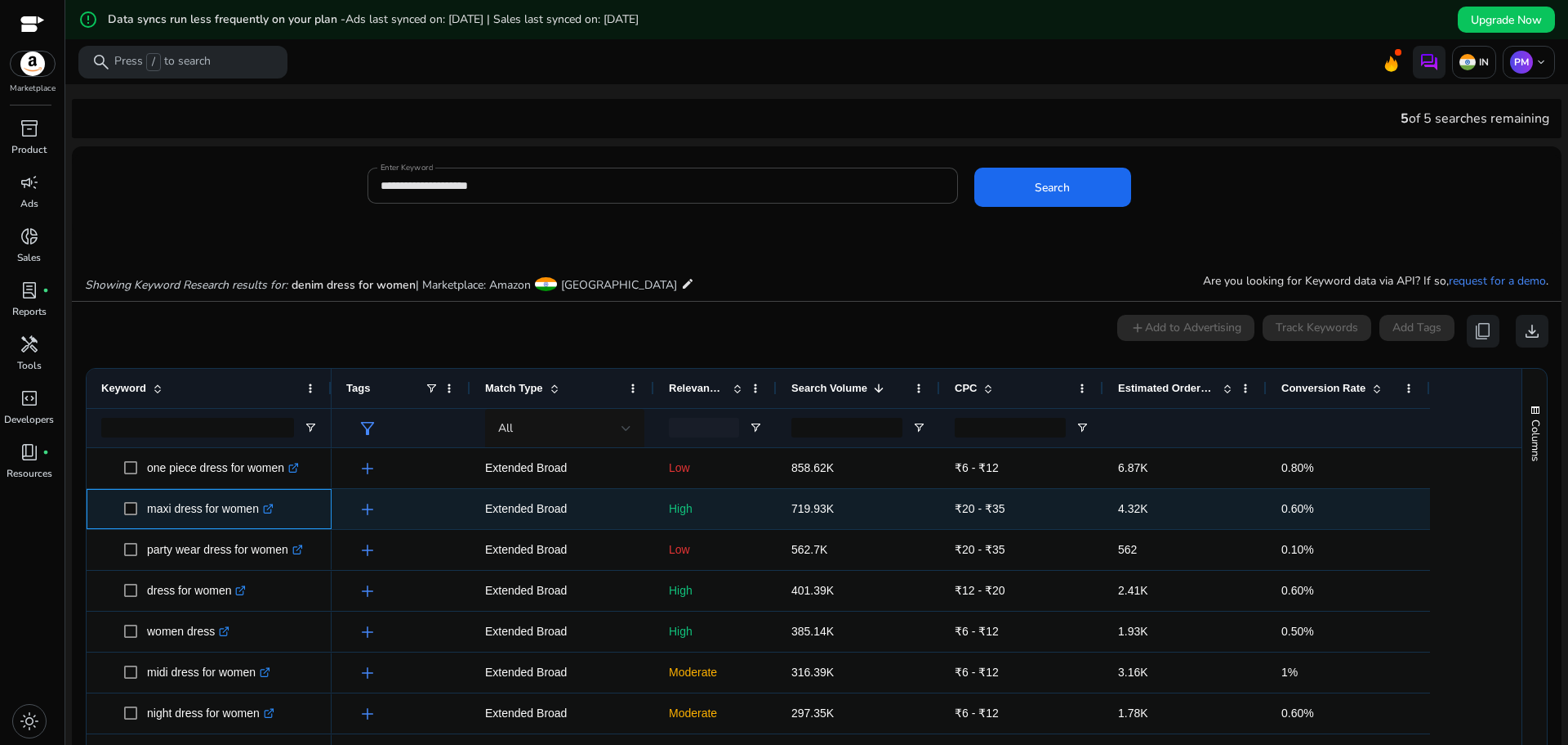
drag, startPoint x: 261, startPoint y: 518, endPoint x: 148, endPoint y: 517, distance: 113.0
click at [148, 517] on p "maxi dress for women .st0{fill:#2c8af8}" at bounding box center [209, 508] width 126 height 33
copy p "maxi dress for women"
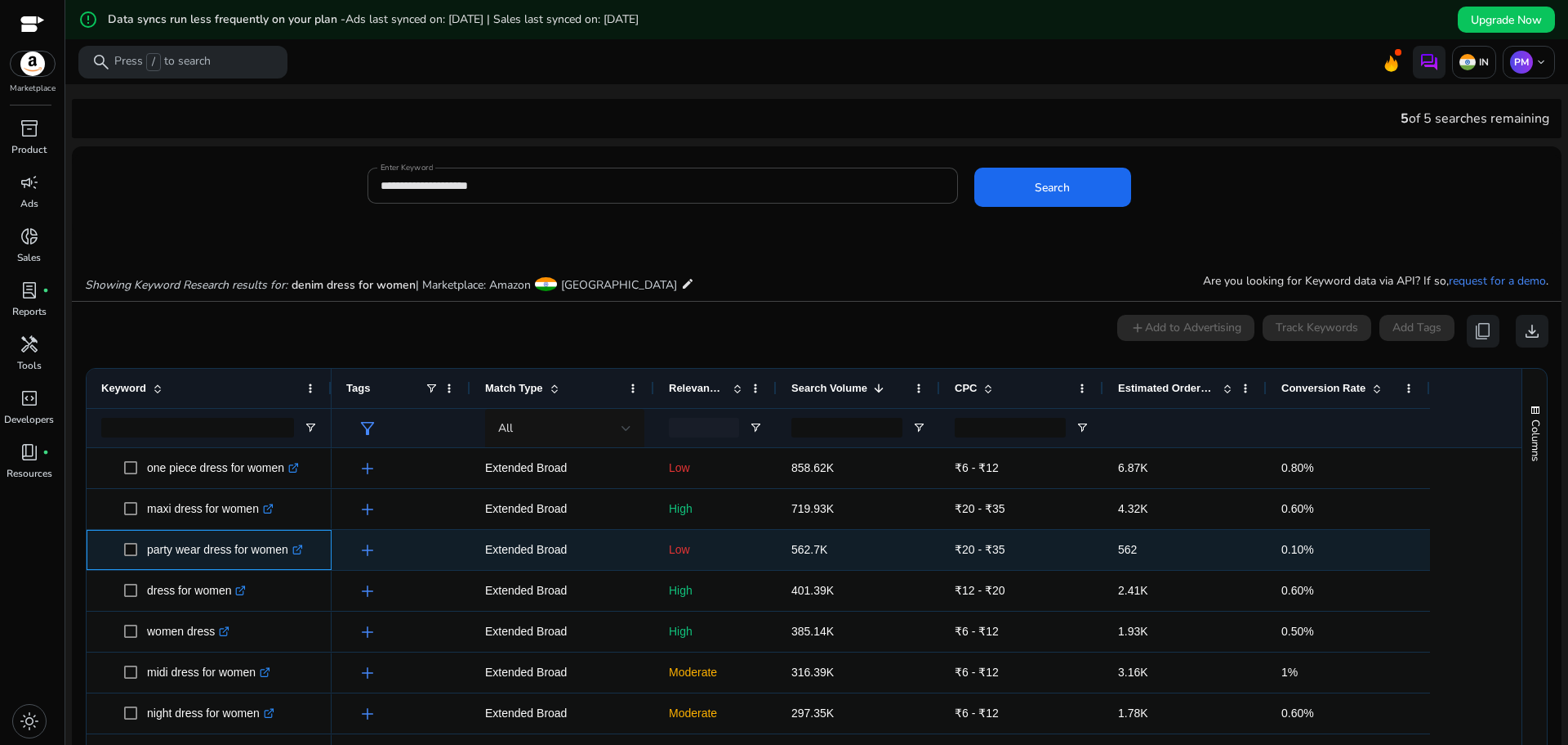
drag, startPoint x: 288, startPoint y: 555, endPoint x: 150, endPoint y: 558, distance: 138.0
click at [150, 558] on p "party wear dress for women .st0{fill:#2c8af8}" at bounding box center [225, 549] width 156 height 33
copy p "party wear dress for women"
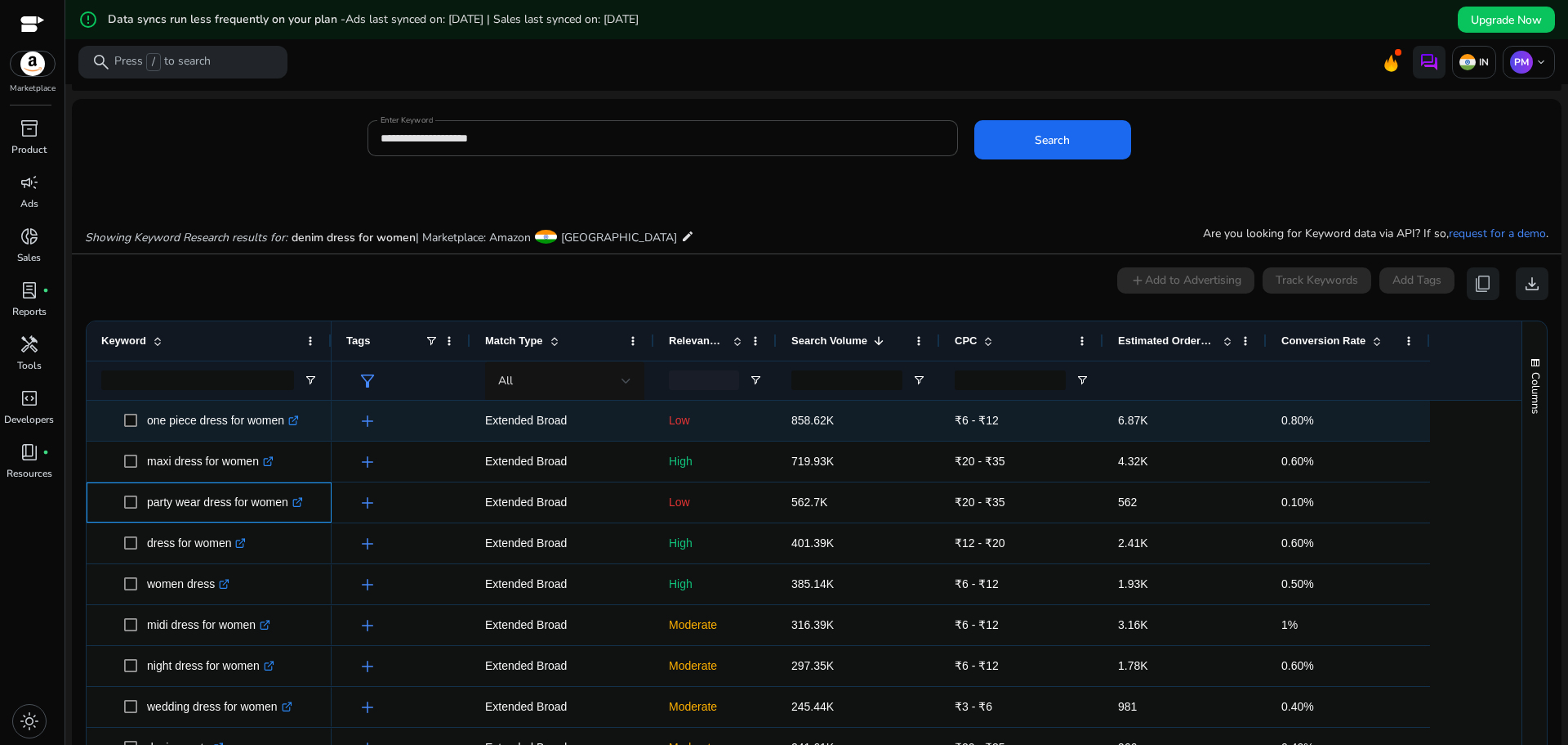
scroll to position [81, 0]
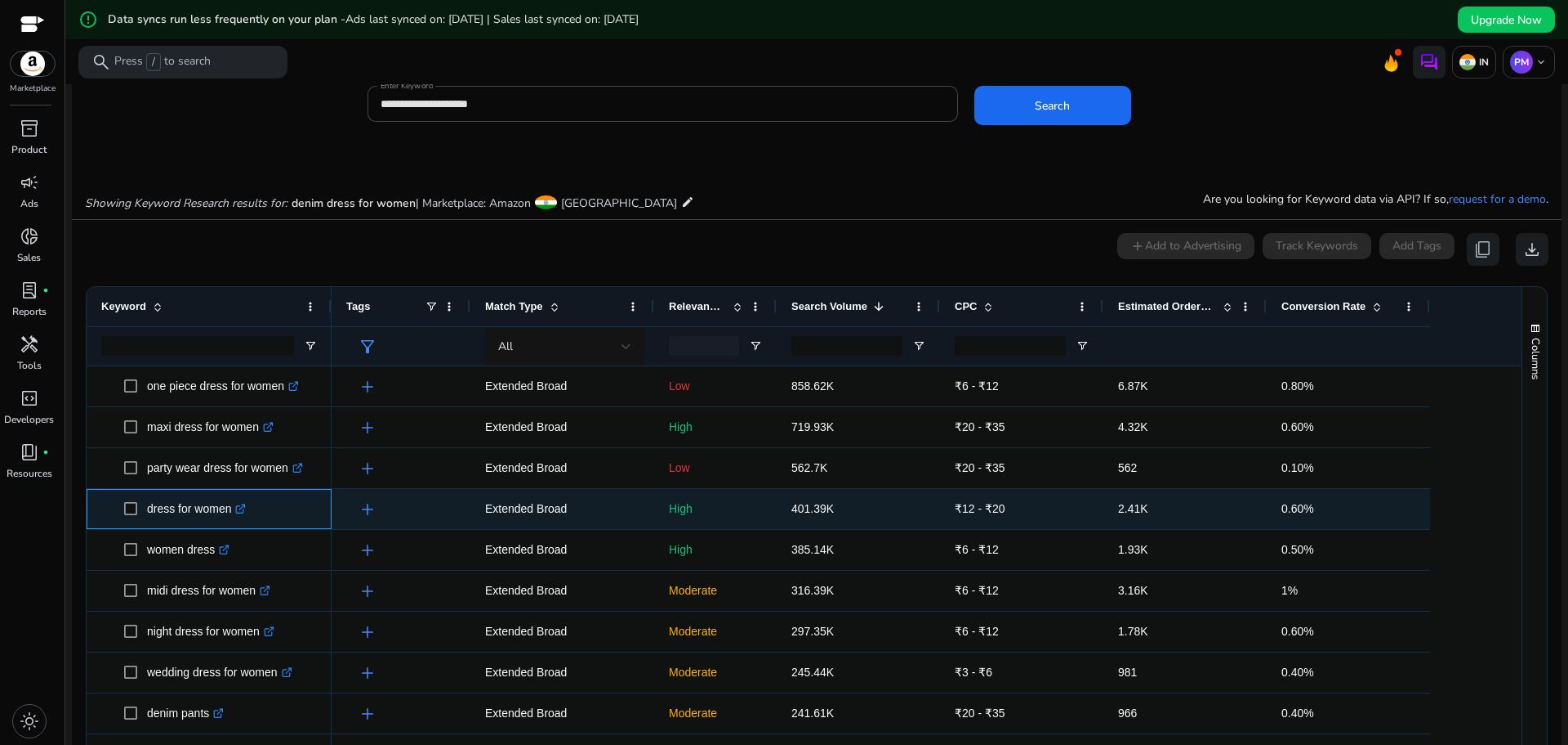
drag, startPoint x: 232, startPoint y: 515, endPoint x: 142, endPoint y: 513, distance: 90.0
click at [142, 513] on span "dress for women .st0{fill:#2c8af8}" at bounding box center [220, 508] width 193 height 33
copy span "dress for women"
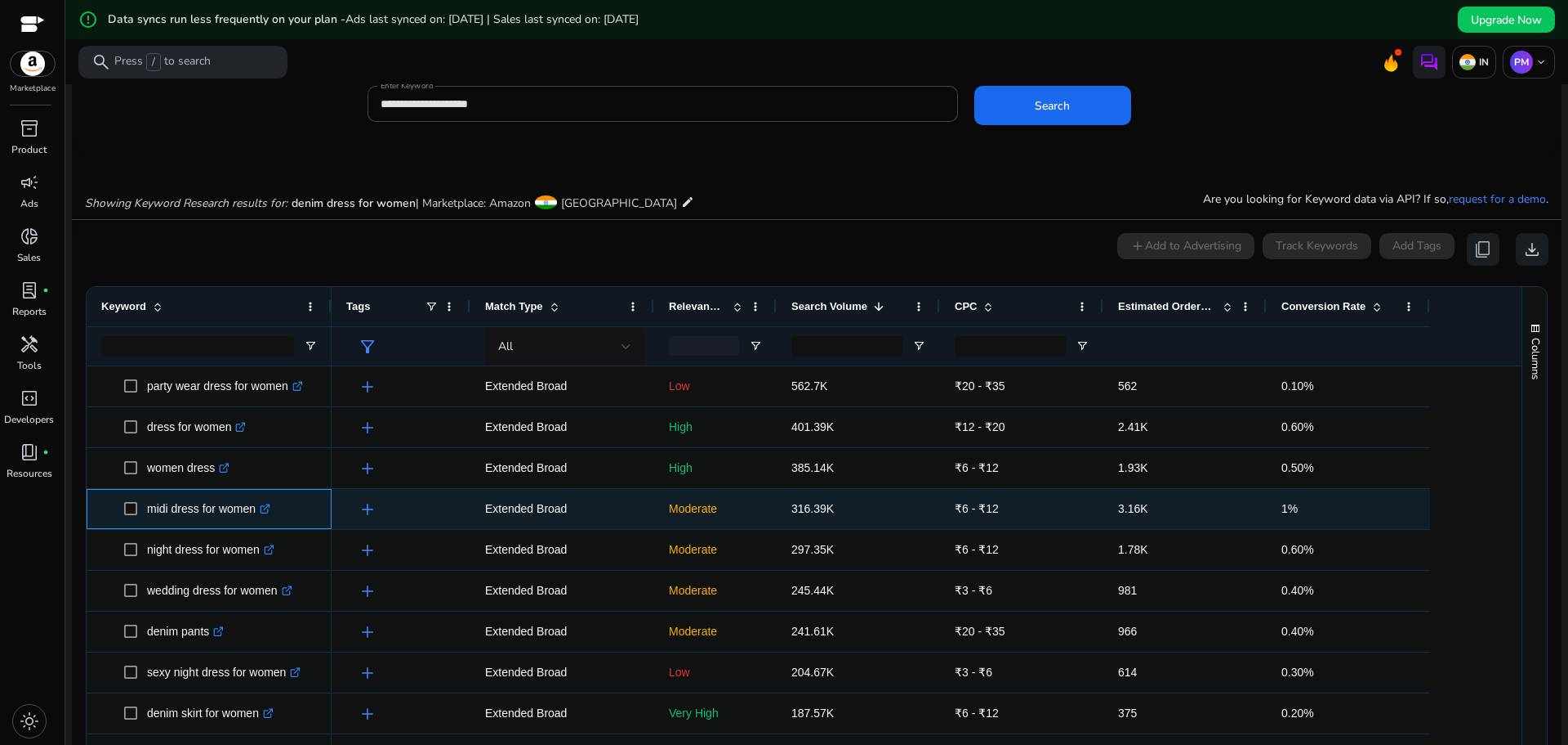
drag, startPoint x: 260, startPoint y: 519, endPoint x: 129, endPoint y: 519, distance: 131.0
click at [129, 519] on span "midi dress for women .st0{fill:#2c8af8}" at bounding box center [220, 508] width 193 height 33
copy span "midi dress for women"
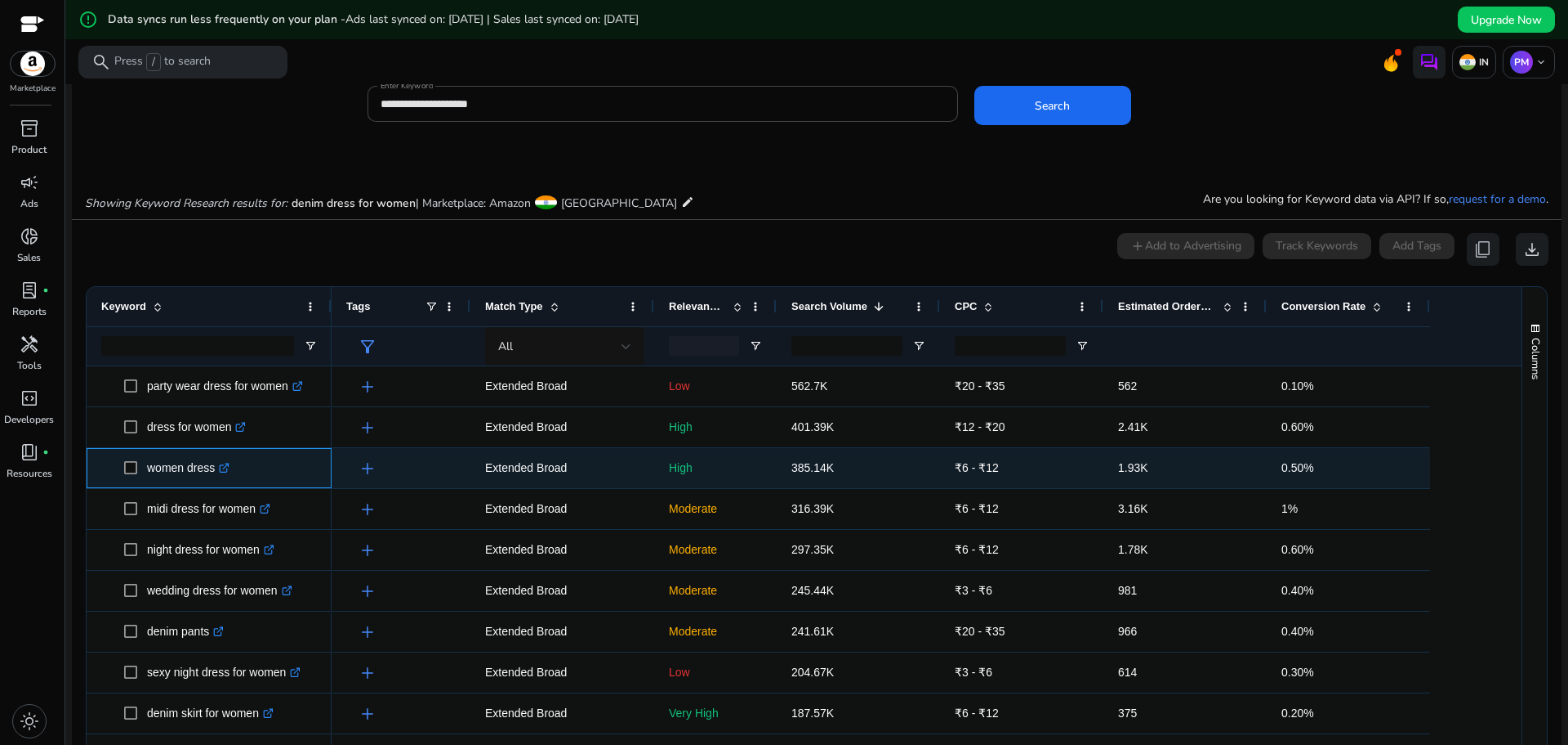
drag, startPoint x: 150, startPoint y: 476, endPoint x: 215, endPoint y: 476, distance: 65.0
click at [215, 476] on p "women dress .st0{fill:#2c8af8}" at bounding box center [187, 468] width 82 height 33
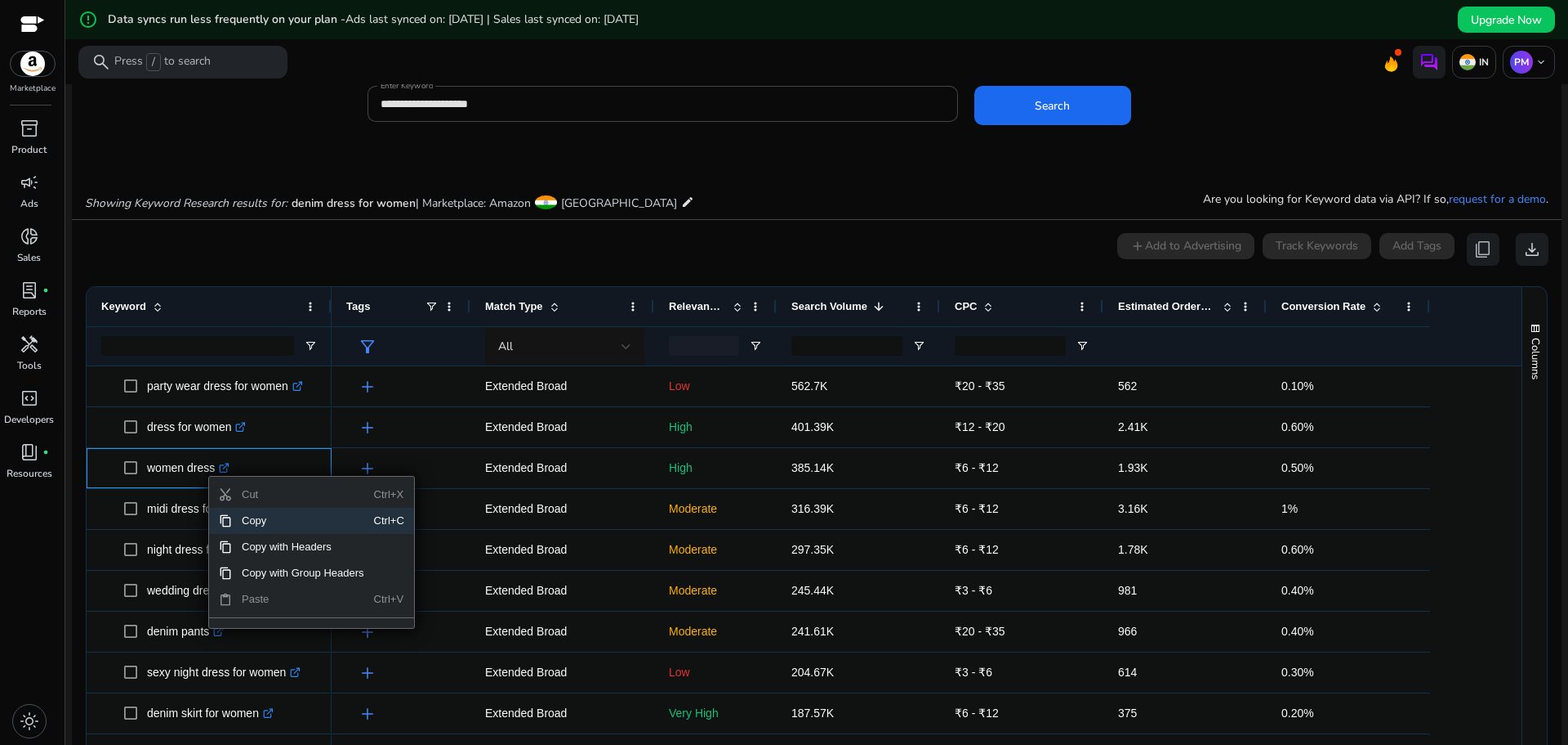
click at [264, 519] on span "Copy" at bounding box center [304, 520] width 142 height 26
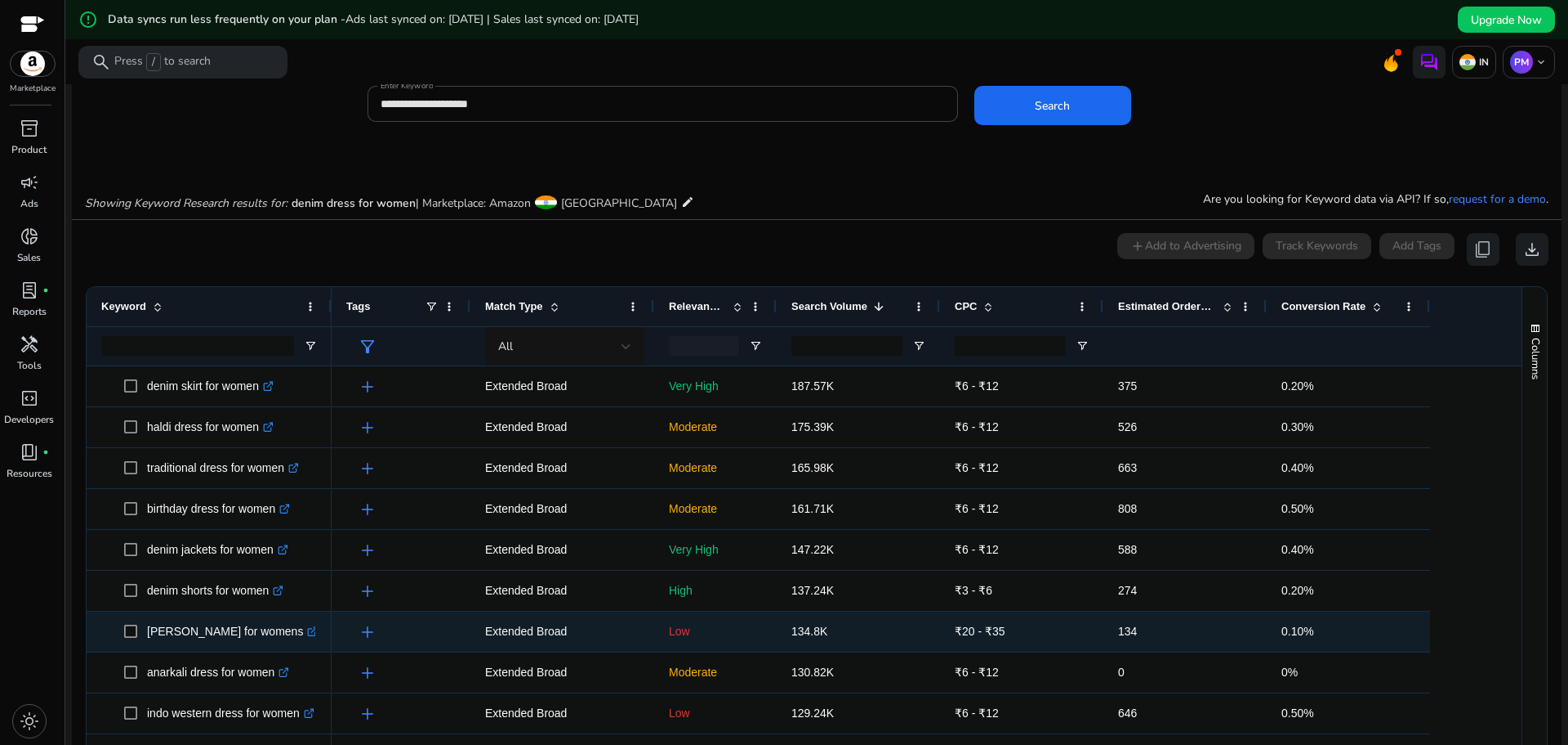
scroll to position [0, 0]
drag, startPoint x: 141, startPoint y: 641, endPoint x: 299, endPoint y: 641, distance: 158.0
click at [299, 641] on span "indo western dress for women .st0{fill:#2c8af8}" at bounding box center [220, 630] width 193 height 33
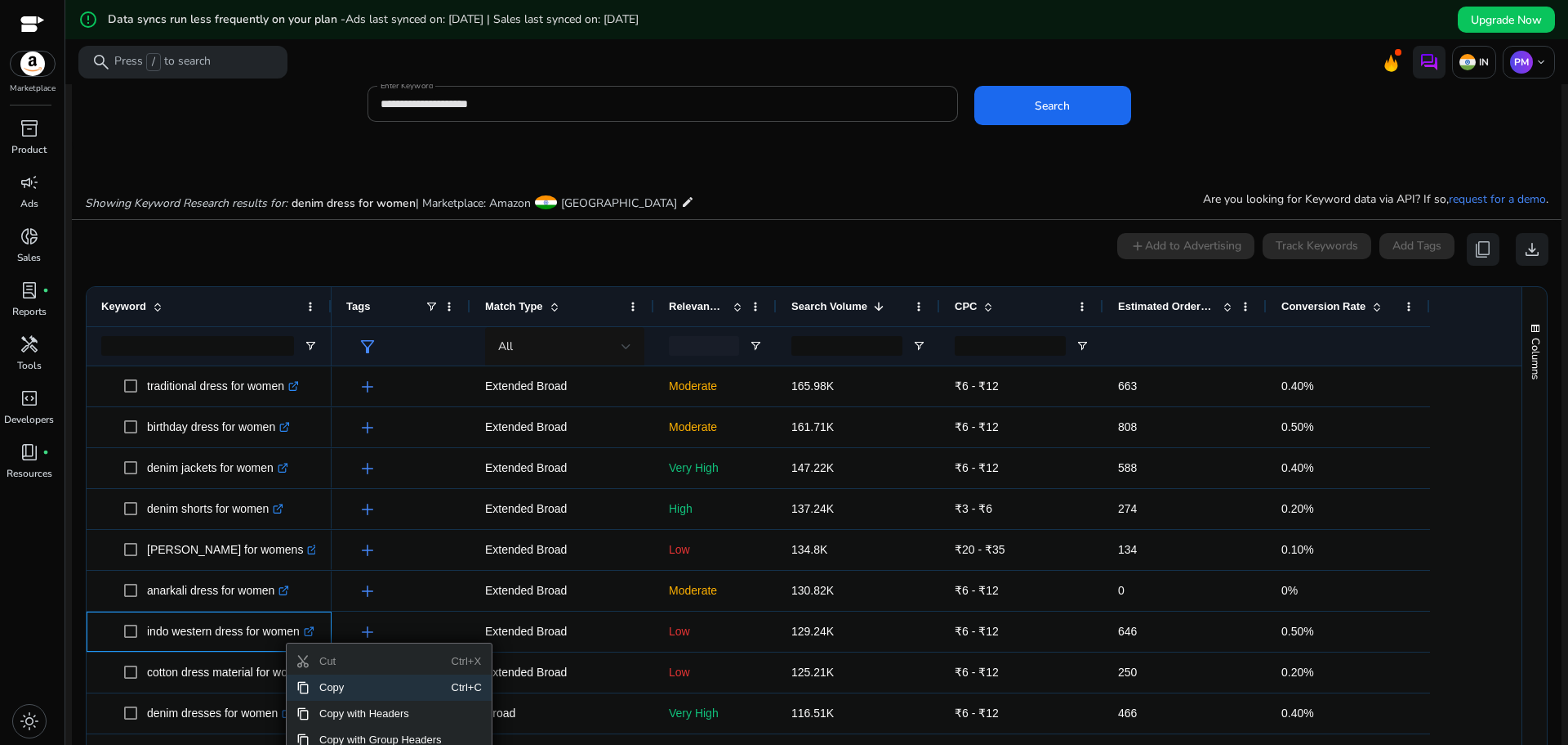
click at [341, 688] on span "Copy" at bounding box center [381, 687] width 142 height 26
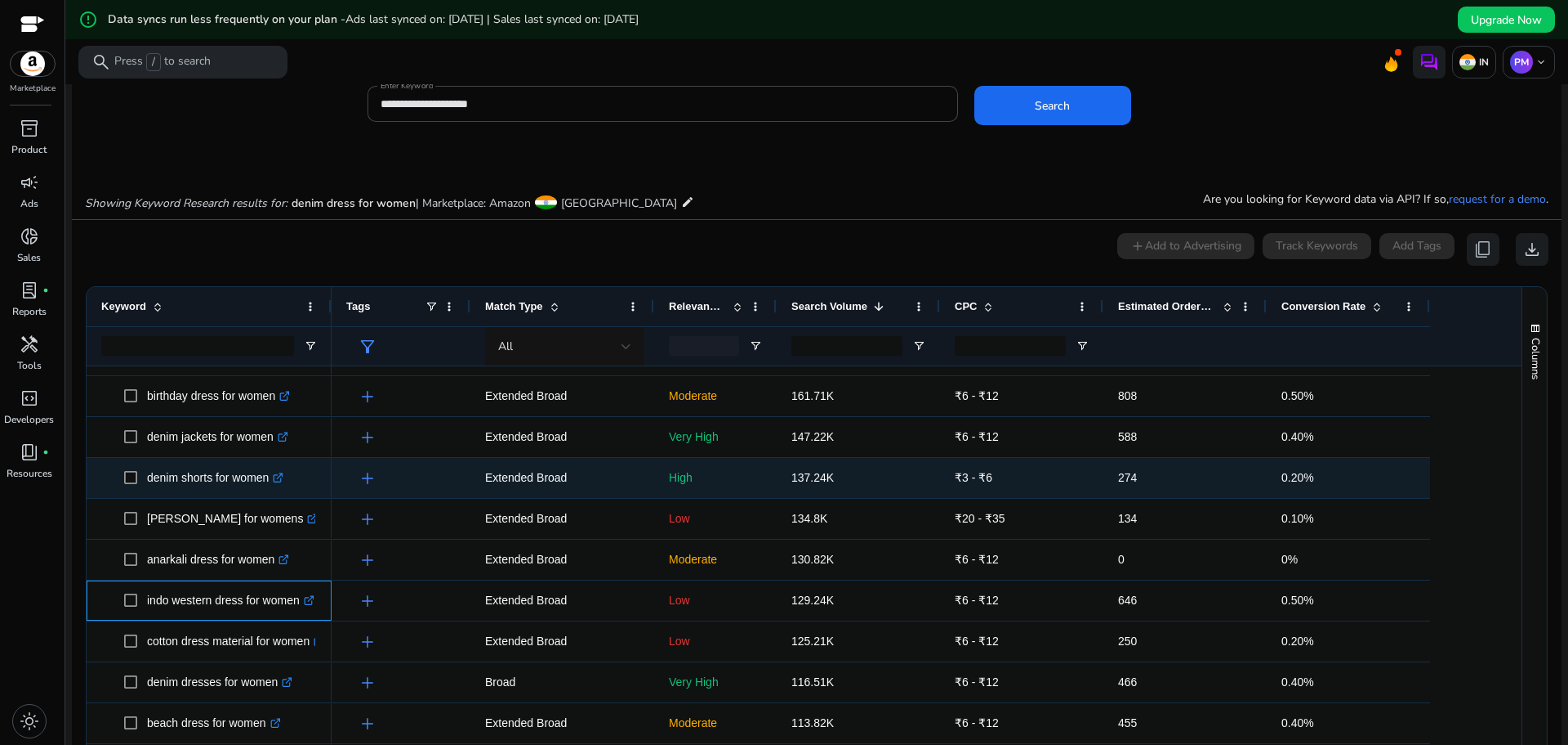
scroll to position [572, 0]
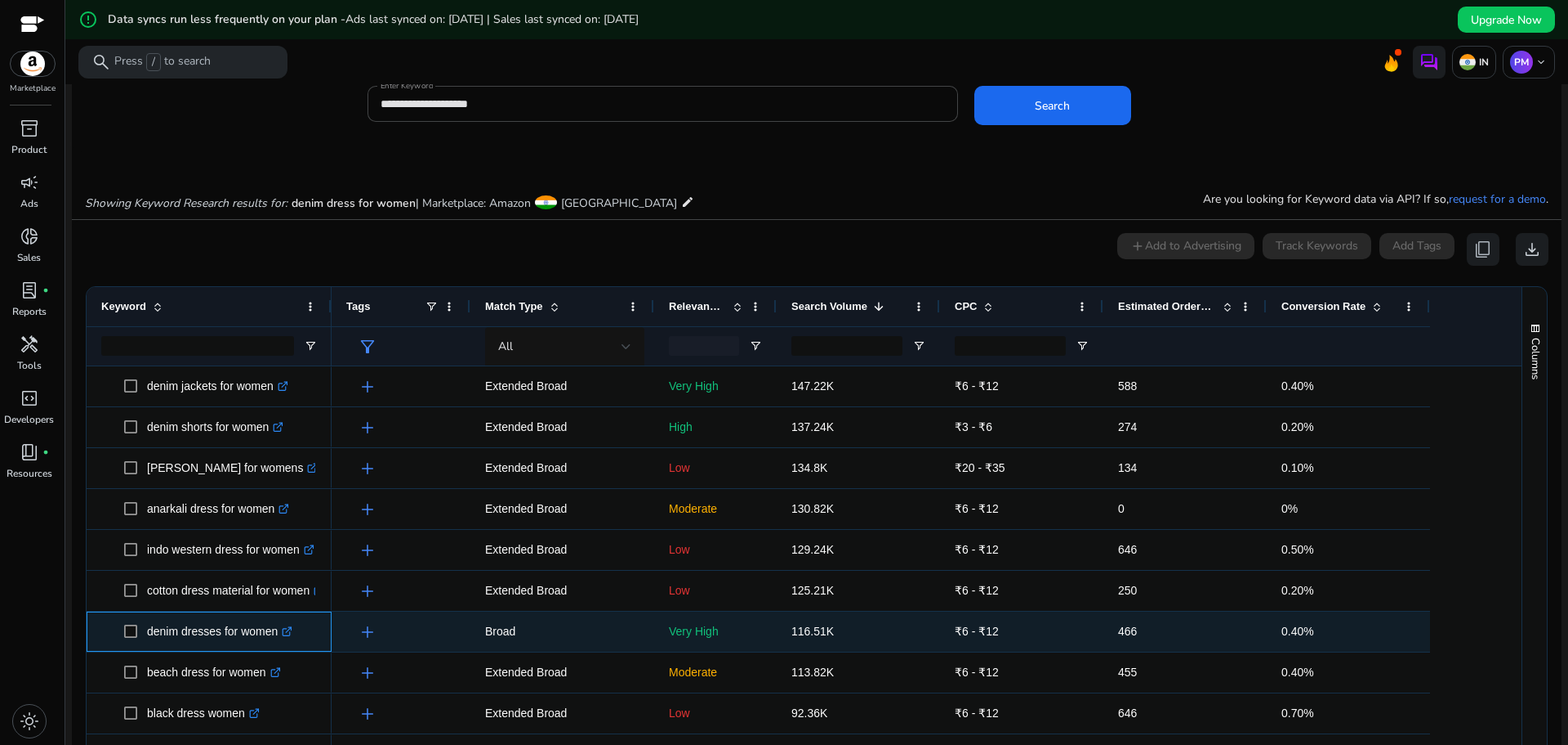
drag, startPoint x: 148, startPoint y: 641, endPoint x: 275, endPoint y: 641, distance: 127.0
click at [275, 641] on p "denim dresses for women .st0{fill:#2c8af8}" at bounding box center [219, 630] width 145 height 33
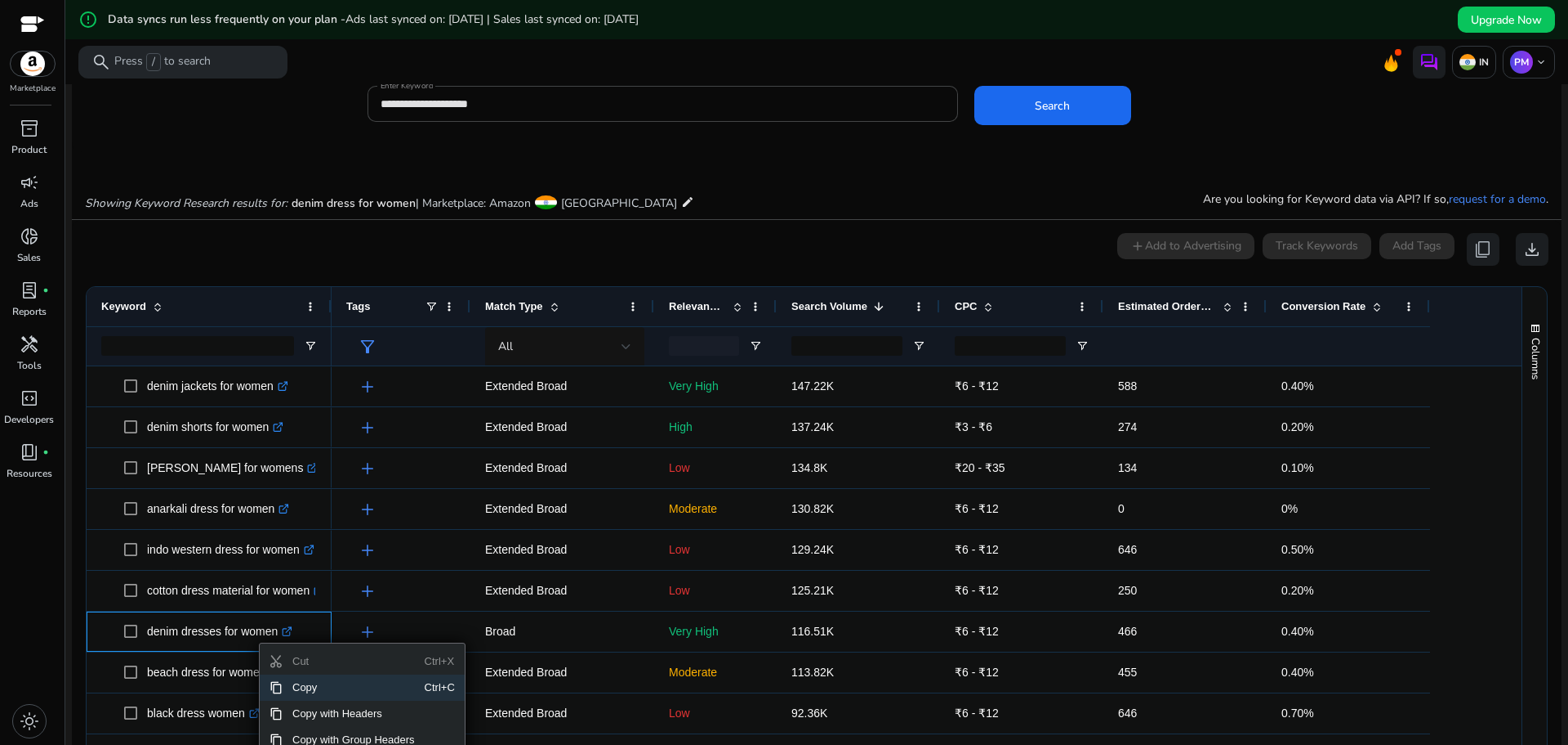
click at [345, 689] on span "Copy" at bounding box center [354, 687] width 142 height 26
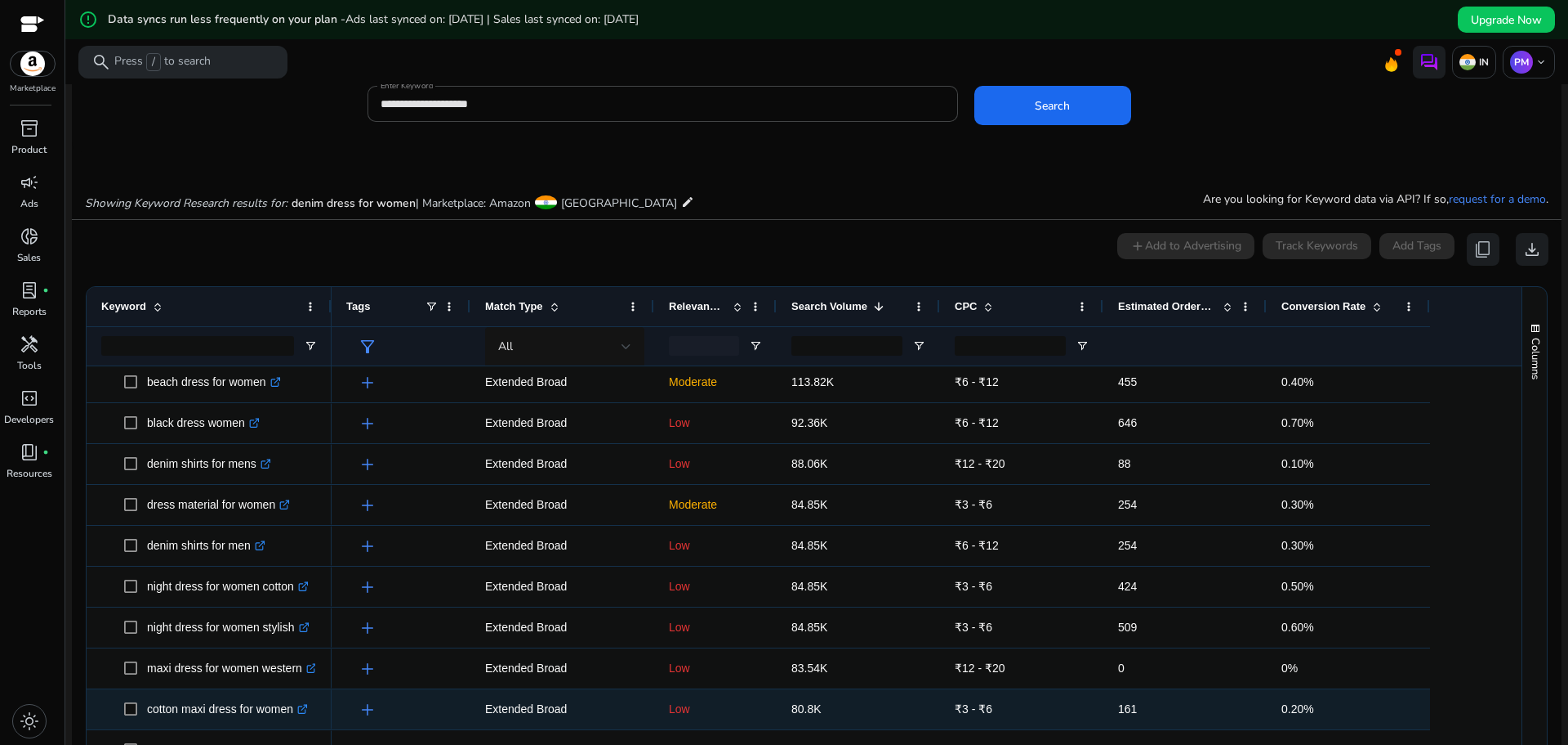
scroll to position [899, 0]
